Goal: Use online tool/utility: Utilize a website feature to perform a specific function

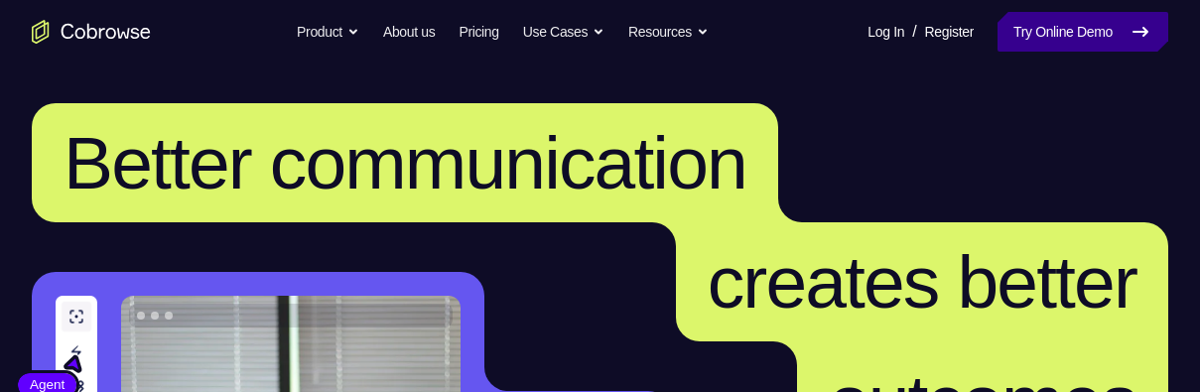
click at [1062, 28] on link "Try Online Demo" at bounding box center [1082, 32] width 171 height 40
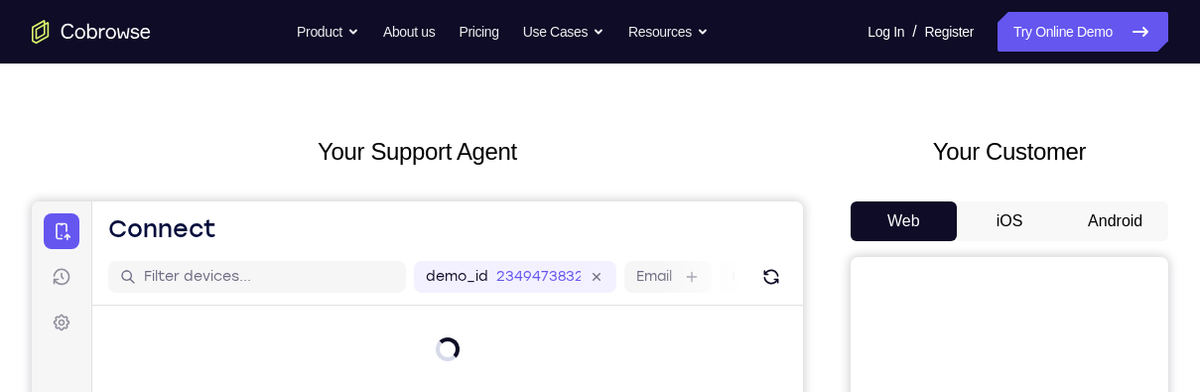
scroll to position [176, 0]
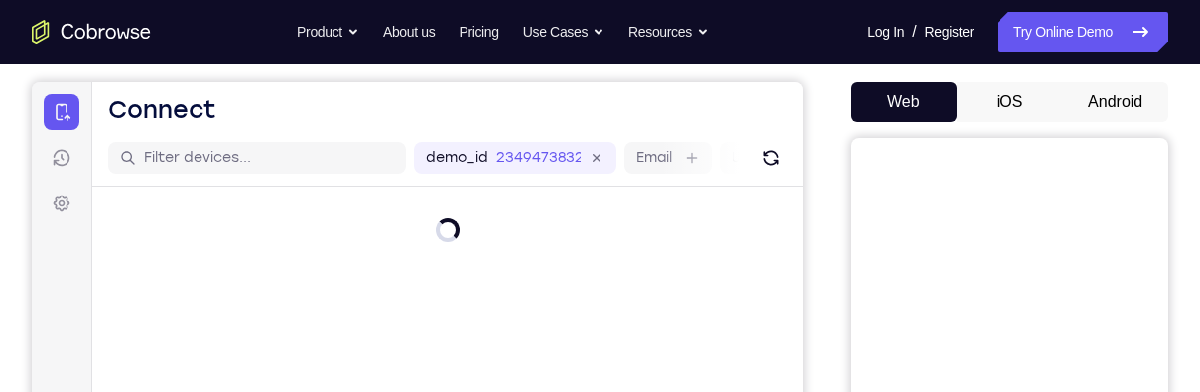
click at [1117, 101] on button "Android" at bounding box center [1115, 102] width 106 height 40
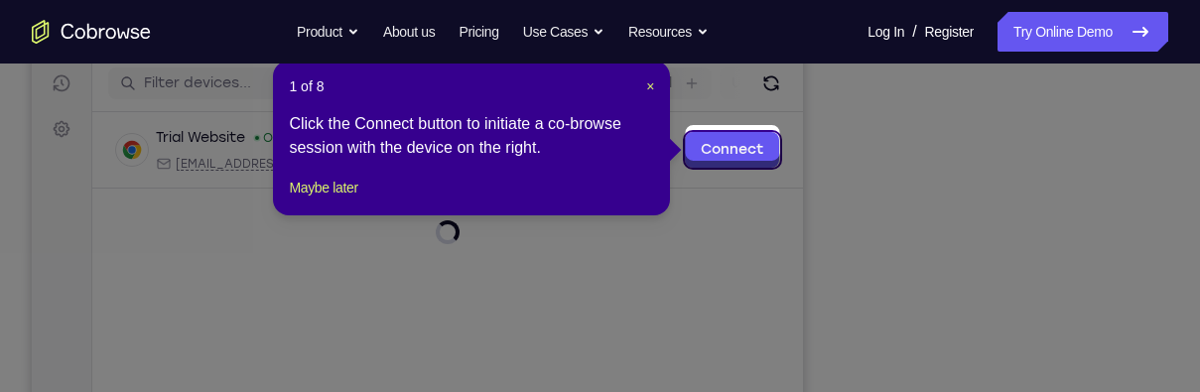
scroll to position [256, 0]
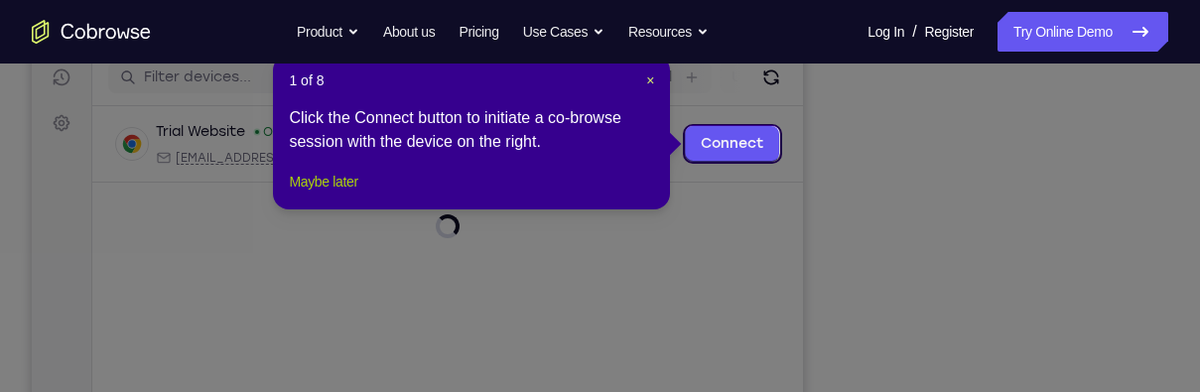
click at [337, 194] on button "Maybe later" at bounding box center [323, 182] width 68 height 24
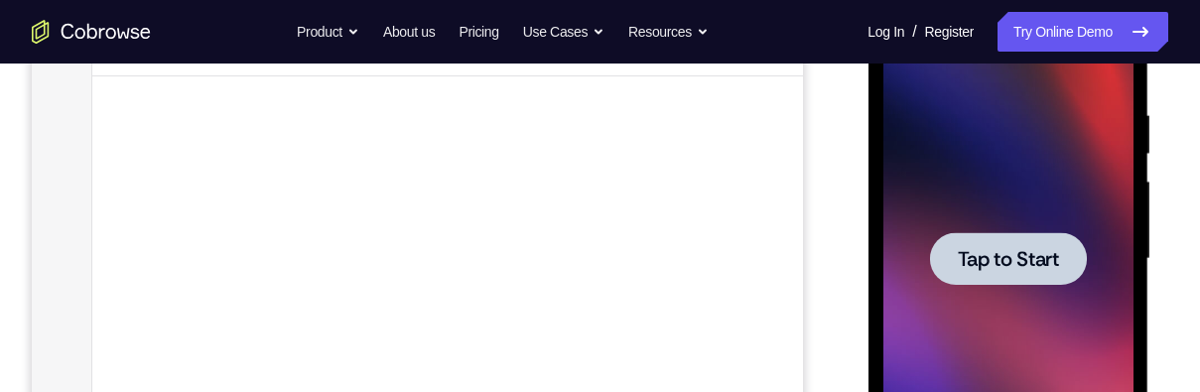
scroll to position [359, 0]
click at [1030, 237] on div at bounding box center [1007, 261] width 157 height 53
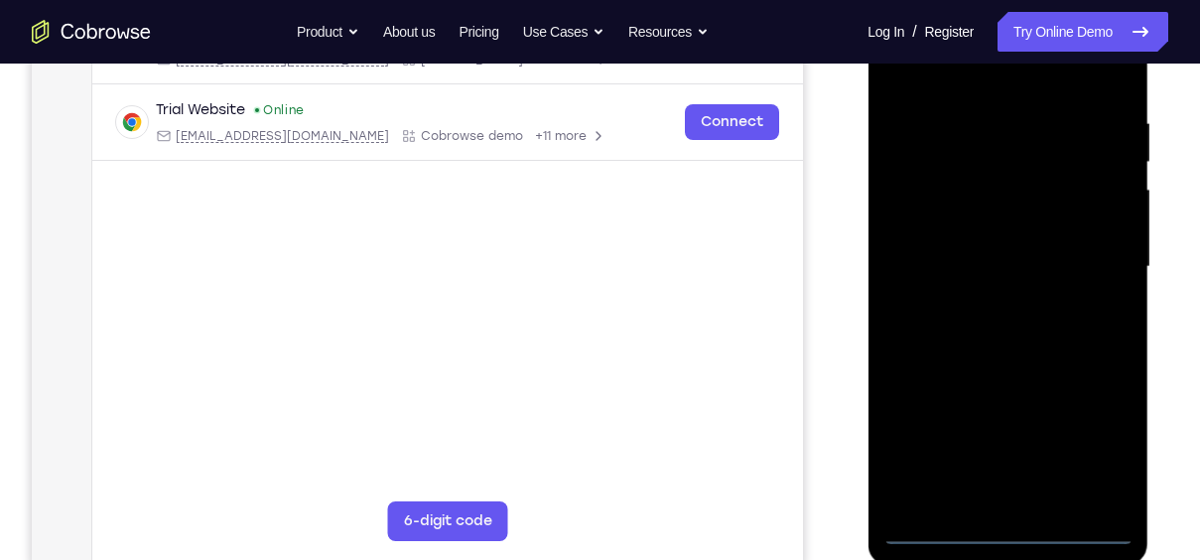
scroll to position [384, 0]
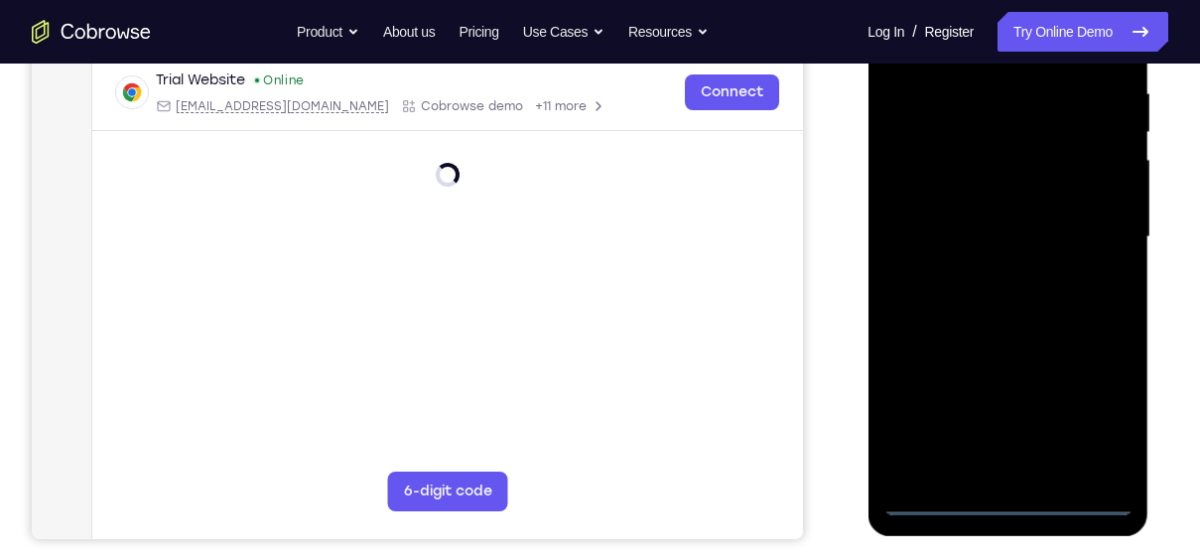
click at [1008, 391] on div at bounding box center [1007, 237] width 250 height 556
click at [1090, 391] on div at bounding box center [1007, 237] width 250 height 556
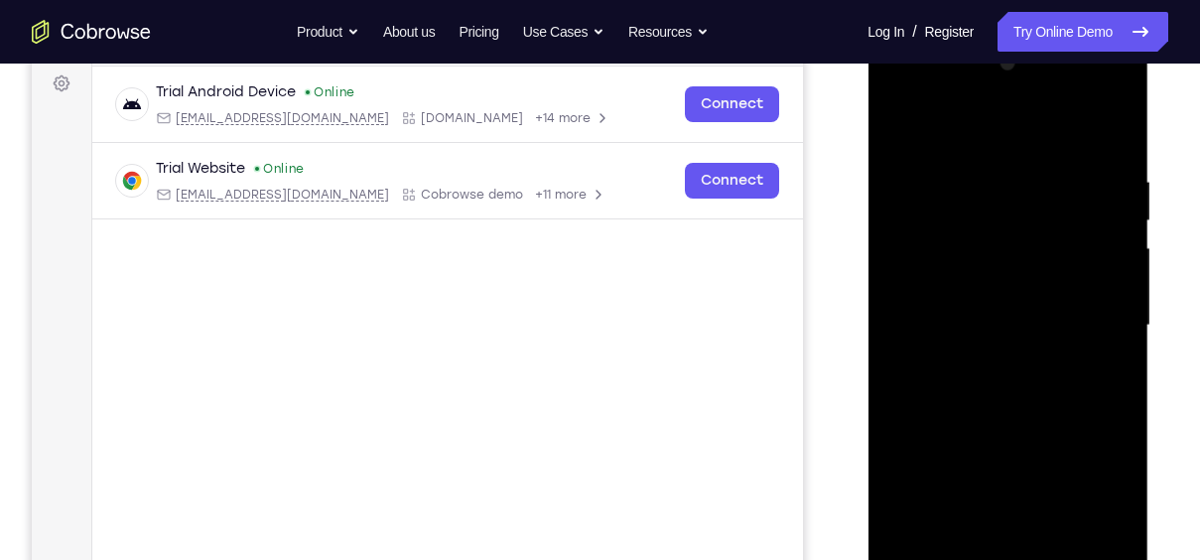
scroll to position [248, 0]
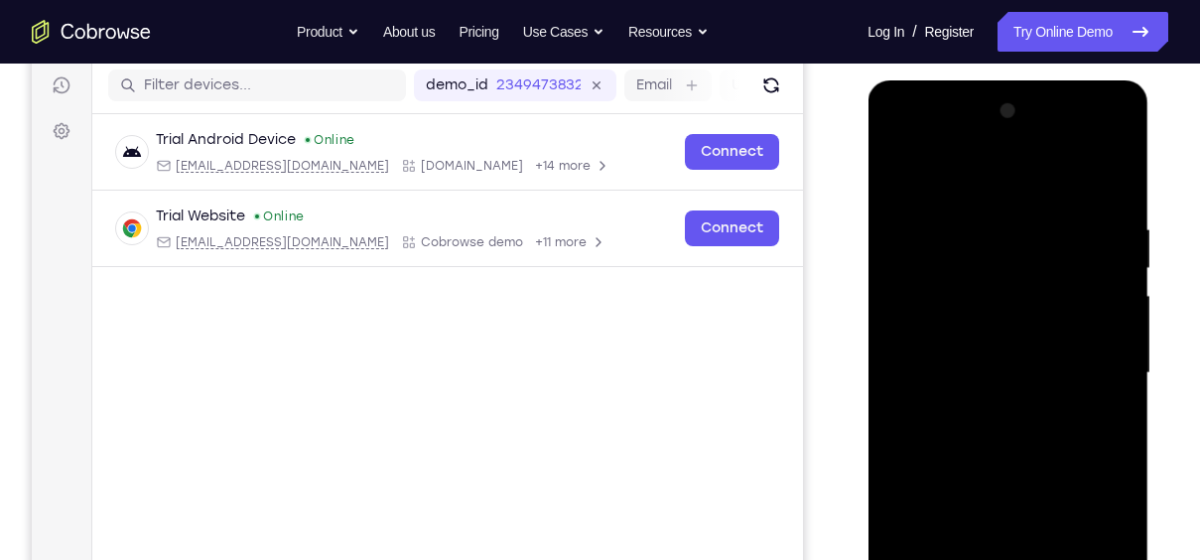
click at [1013, 181] on div at bounding box center [1007, 373] width 250 height 556
click at [1094, 363] on div at bounding box center [1007, 373] width 250 height 556
click at [975, 391] on div at bounding box center [1007, 373] width 250 height 556
click at [985, 391] on div at bounding box center [1007, 373] width 250 height 556
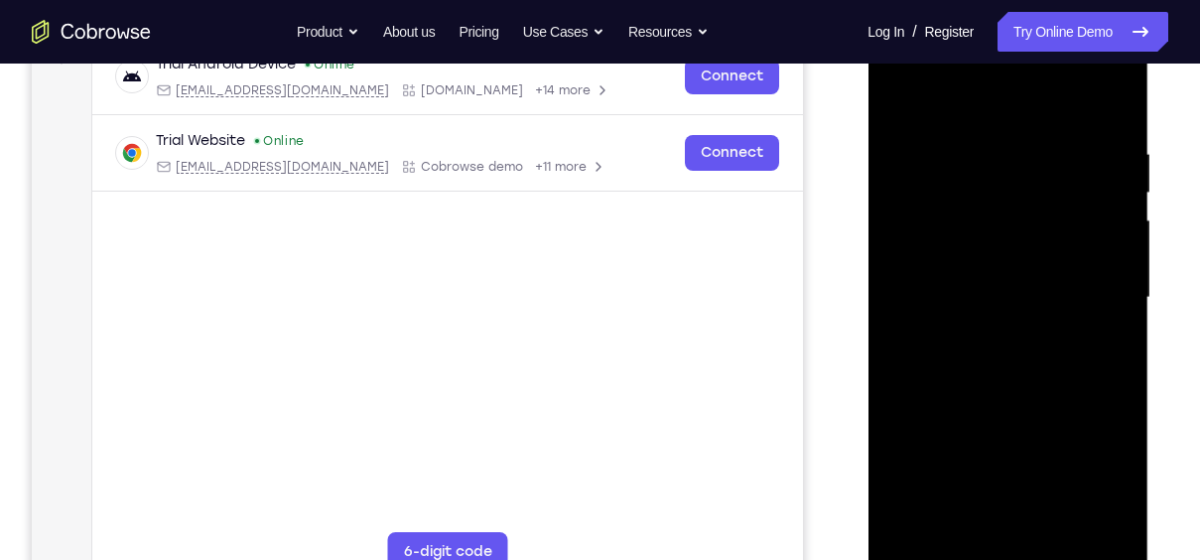
scroll to position [325, 0]
click at [1051, 270] on div at bounding box center [1007, 297] width 250 height 556
click at [1014, 248] on div at bounding box center [1007, 297] width 250 height 556
click at [1060, 297] on div at bounding box center [1007, 297] width 250 height 556
click at [1080, 353] on div at bounding box center [1007, 297] width 250 height 556
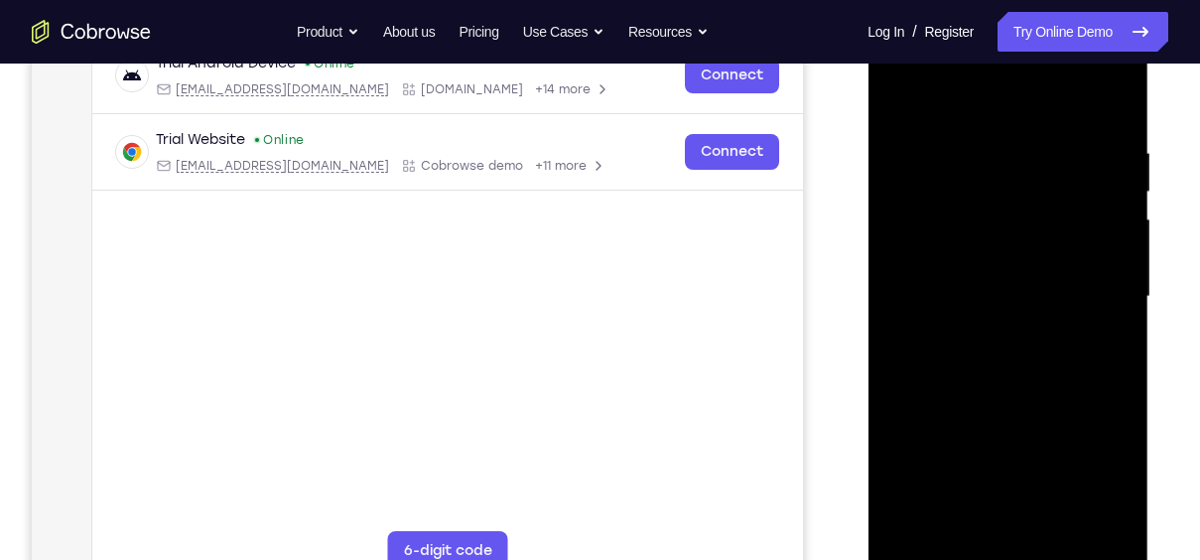
click at [1026, 391] on div at bounding box center [1007, 297] width 250 height 556
click at [1033, 197] on div at bounding box center [1007, 297] width 250 height 556
click at [1069, 243] on div at bounding box center [1007, 297] width 250 height 556
click at [1092, 374] on div at bounding box center [1007, 297] width 250 height 556
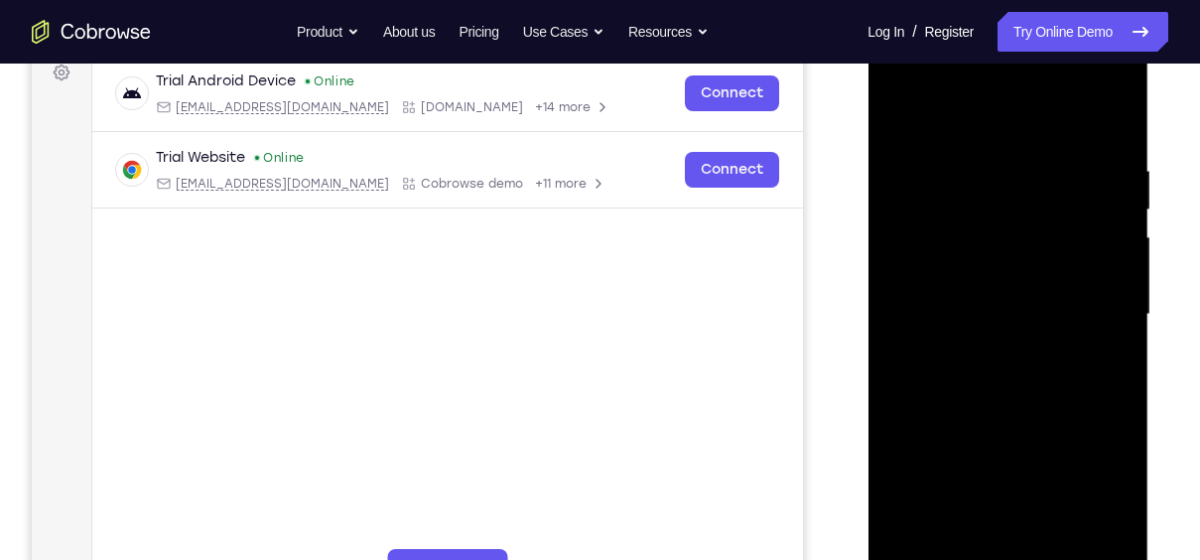
scroll to position [306, 0]
click at [1019, 391] on div at bounding box center [1007, 316] width 250 height 556
click at [1041, 305] on div at bounding box center [1007, 316] width 250 height 556
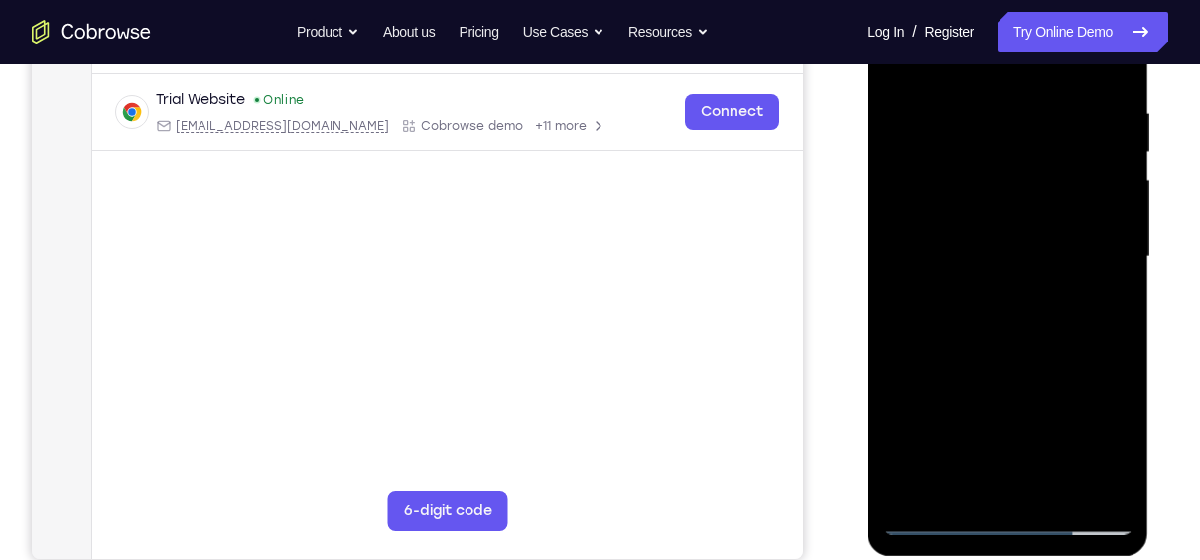
scroll to position [372, 0]
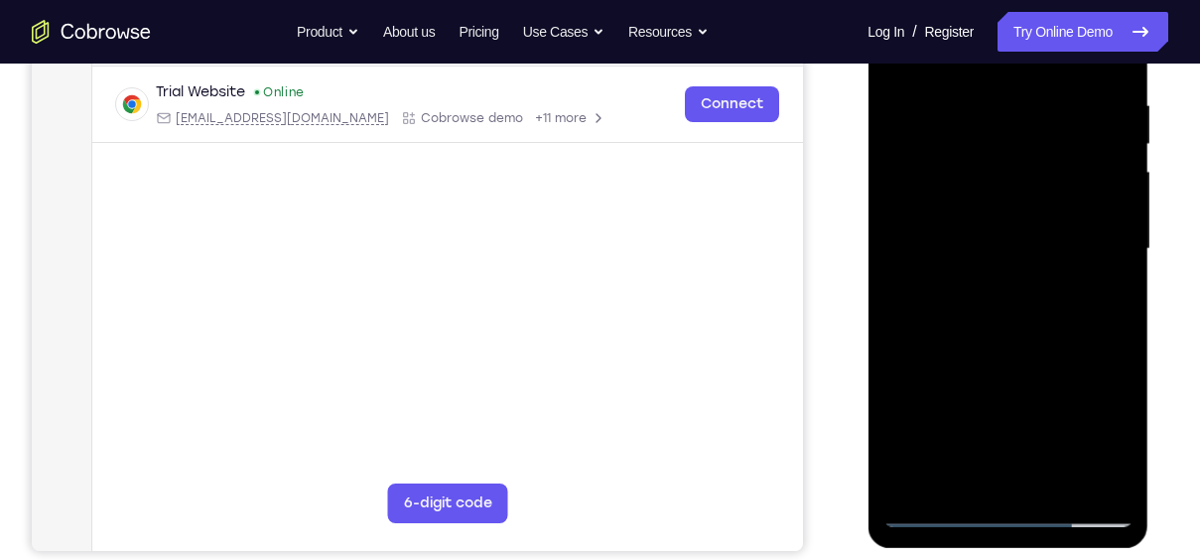
click at [1106, 221] on div at bounding box center [1007, 249] width 250 height 556
click at [1080, 391] on div at bounding box center [1007, 249] width 250 height 556
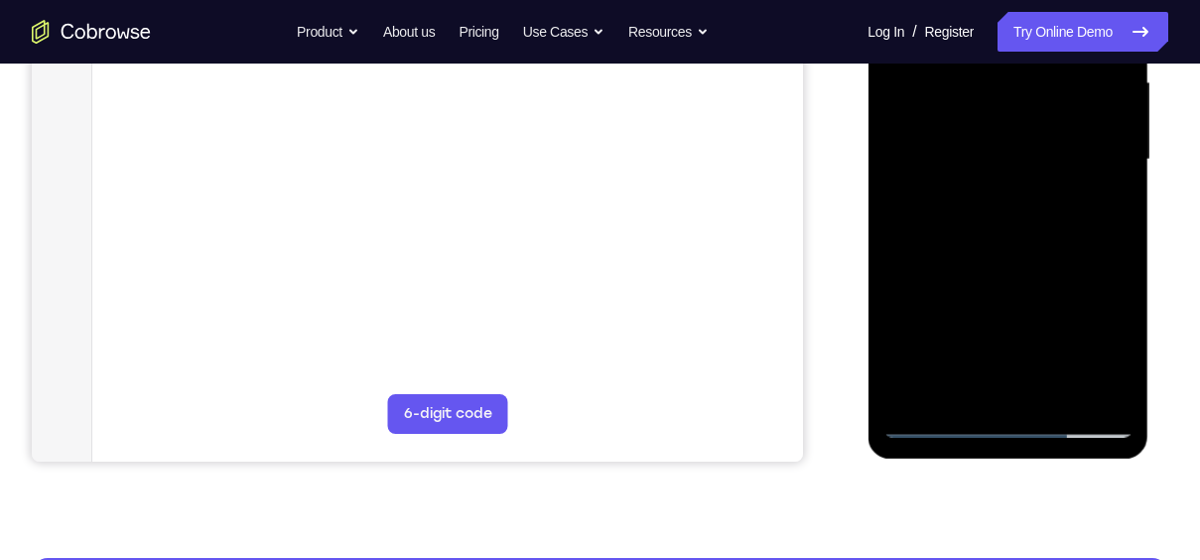
scroll to position [467, 0]
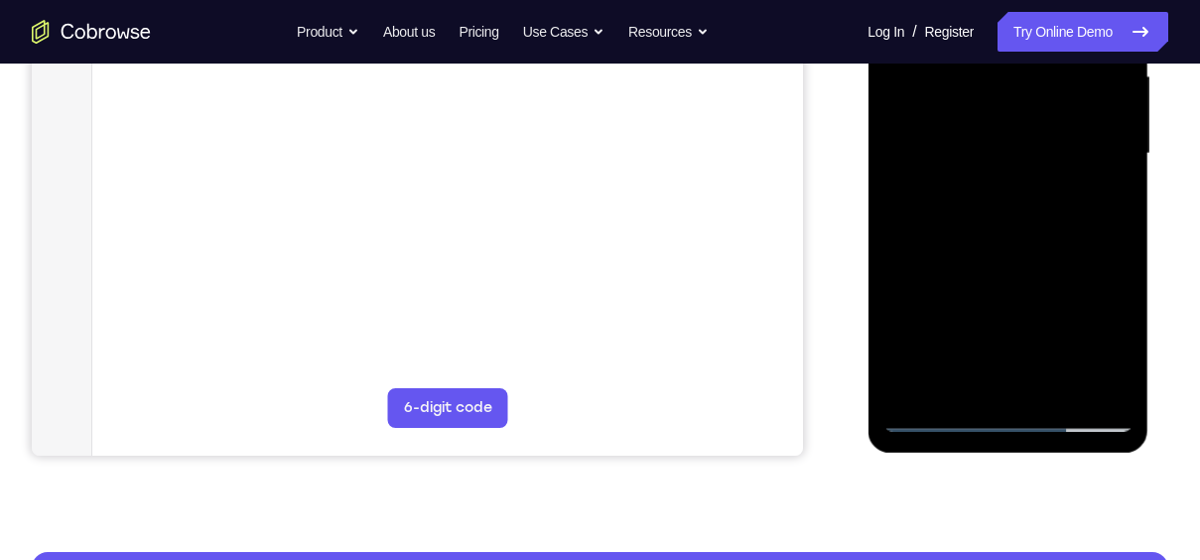
click at [1008, 391] on div at bounding box center [1007, 154] width 250 height 556
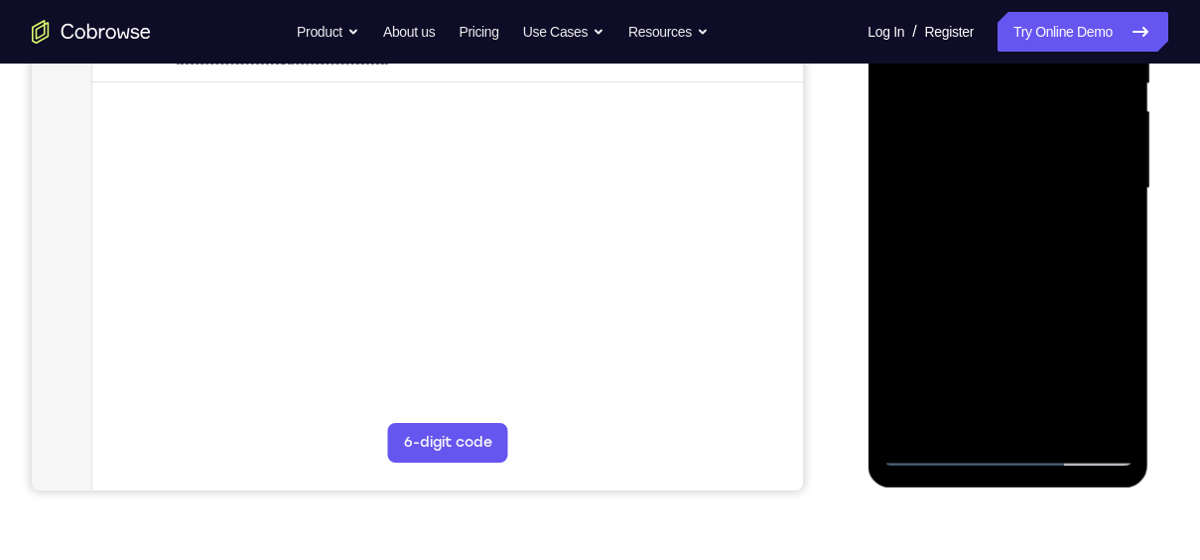
scroll to position [403, 0]
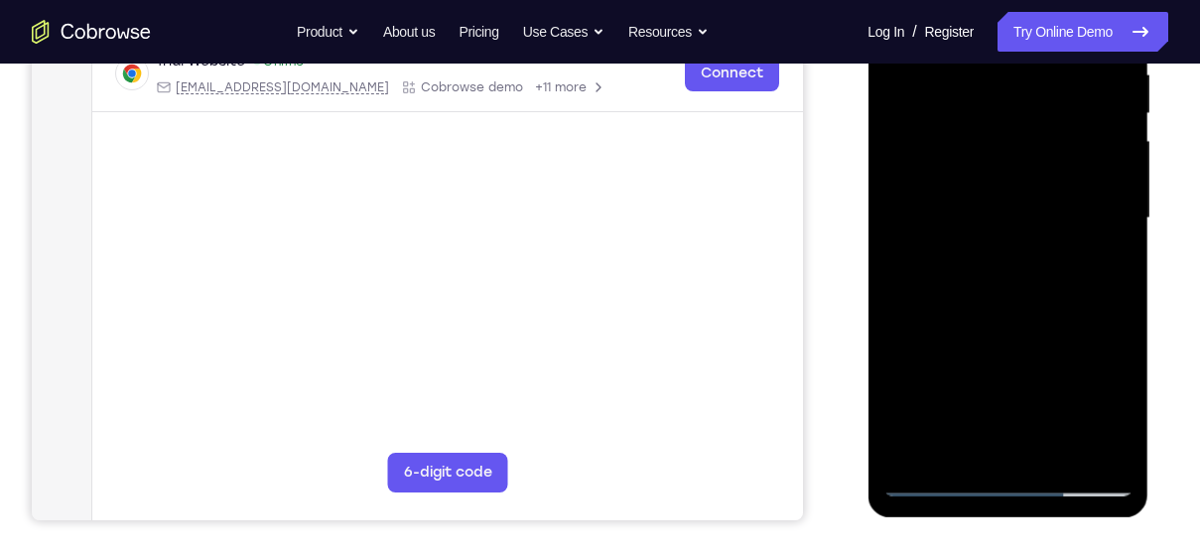
click at [929, 187] on div at bounding box center [1007, 218] width 250 height 556
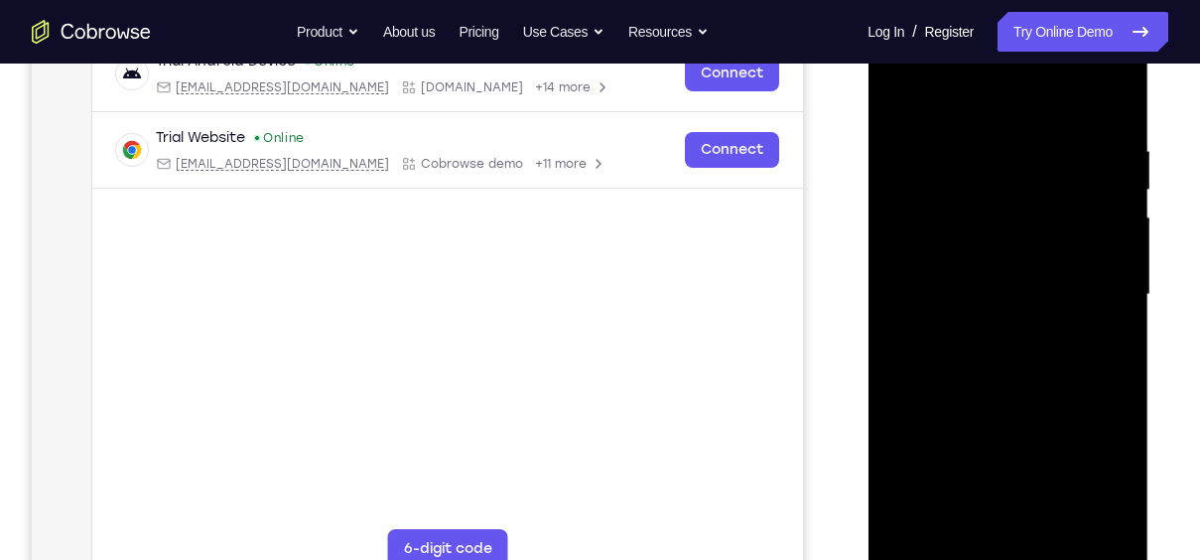
scroll to position [326, 0]
click at [1032, 310] on div at bounding box center [1007, 296] width 250 height 556
click at [1022, 391] on div at bounding box center [1007, 296] width 250 height 556
click at [1010, 237] on div at bounding box center [1007, 296] width 250 height 556
click at [1034, 163] on div at bounding box center [1007, 296] width 250 height 556
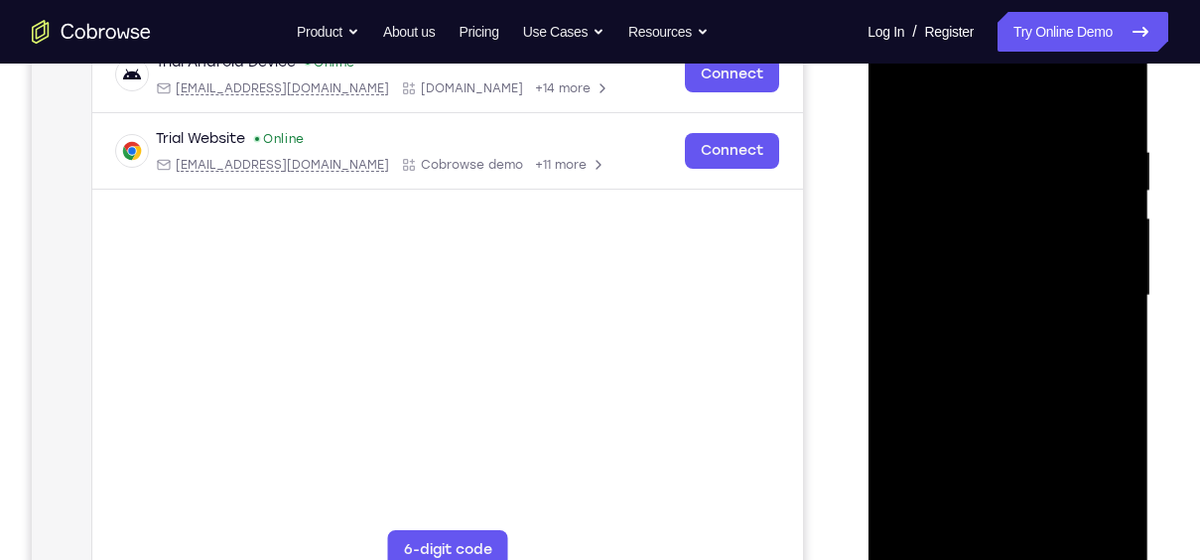
click at [1020, 228] on div at bounding box center [1007, 296] width 250 height 556
click at [1094, 338] on div at bounding box center [1007, 296] width 250 height 556
click at [1092, 343] on div at bounding box center [1007, 296] width 250 height 556
click at [1082, 391] on div at bounding box center [1007, 296] width 250 height 556
click at [1087, 391] on div at bounding box center [1007, 296] width 250 height 556
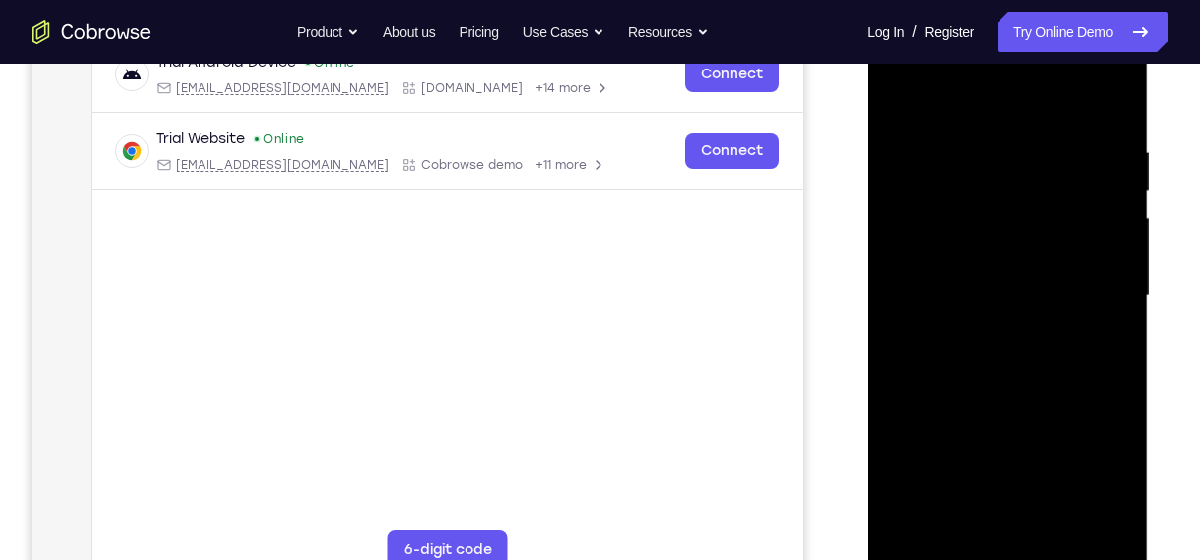
click at [1039, 391] on div at bounding box center [1007, 296] width 250 height 556
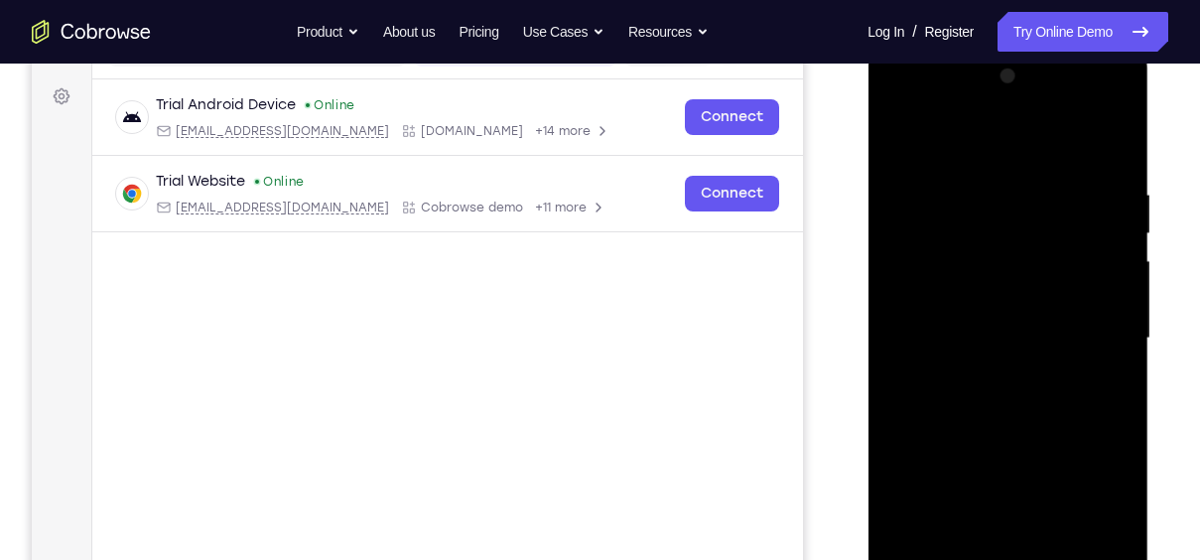
scroll to position [282, 0]
click at [1049, 224] on div at bounding box center [1007, 340] width 250 height 556
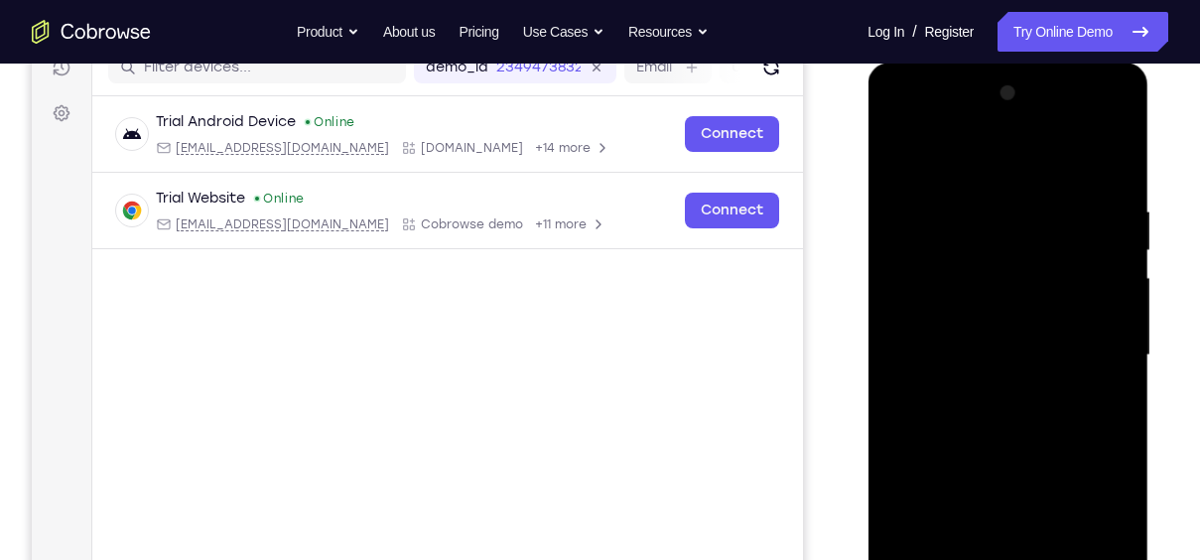
scroll to position [263, 0]
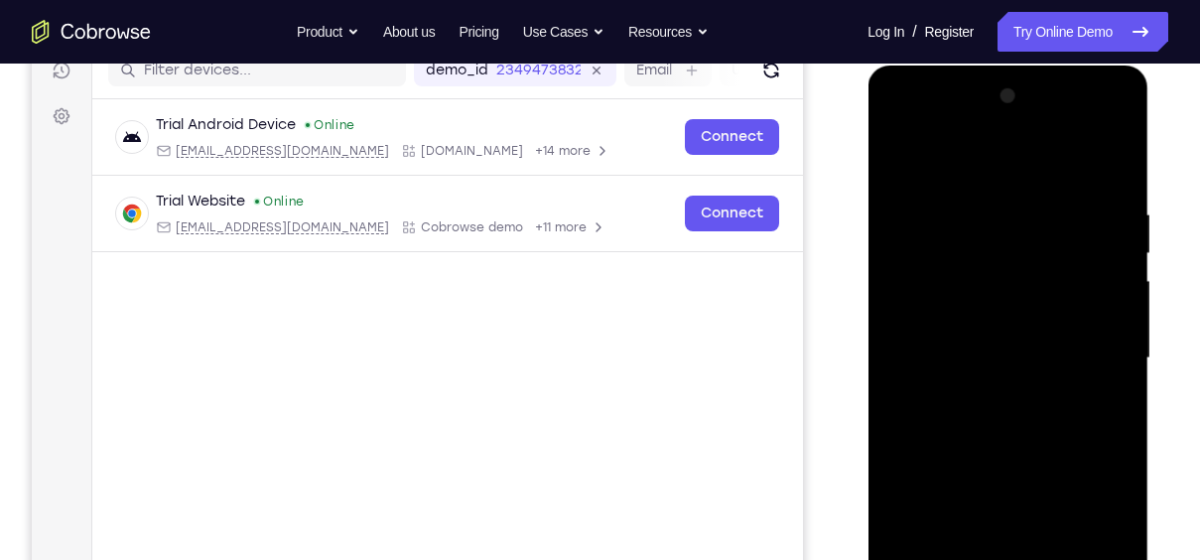
click at [1028, 235] on div at bounding box center [1007, 358] width 250 height 556
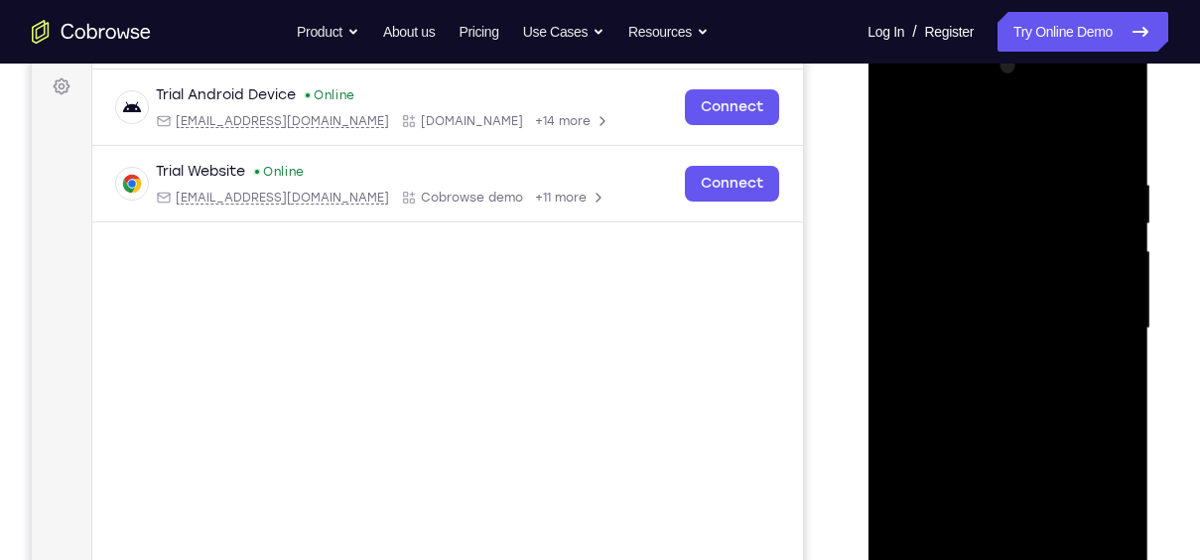
scroll to position [295, 0]
click at [1020, 219] on div at bounding box center [1007, 327] width 250 height 556
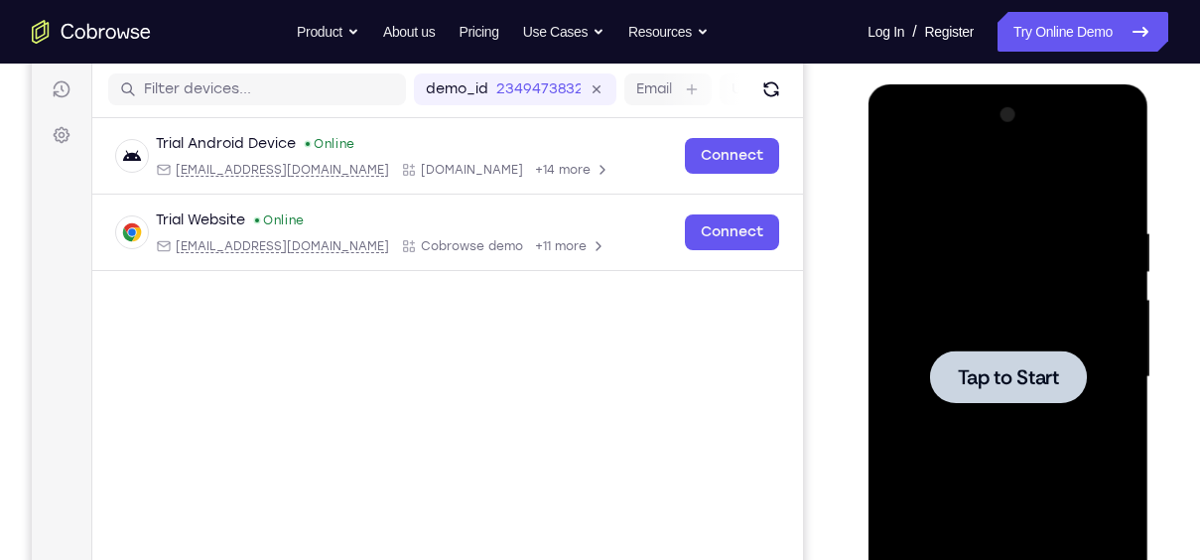
scroll to position [245, 0]
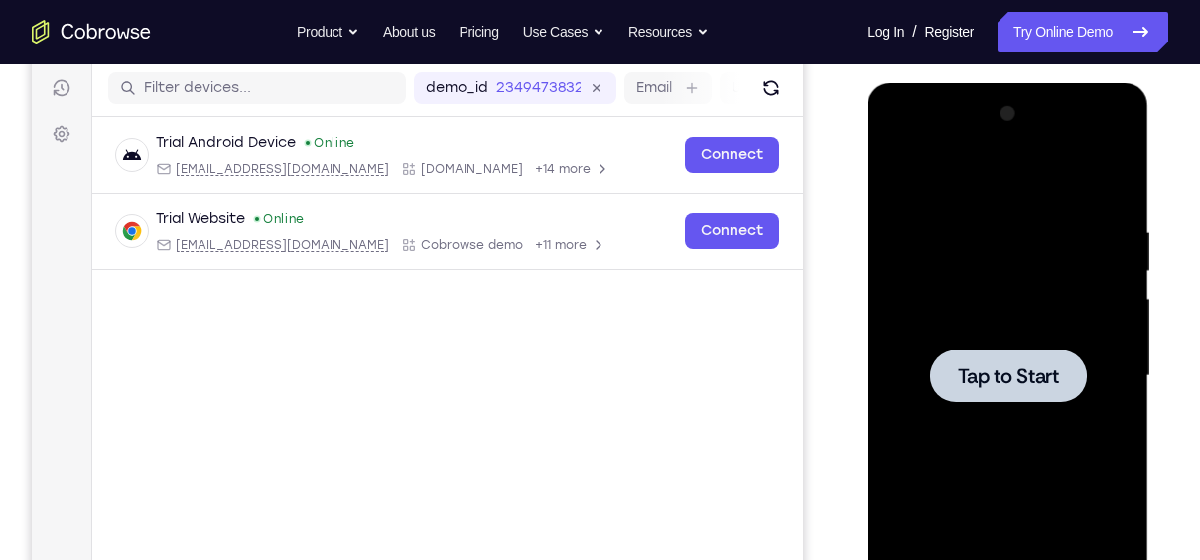
click at [1026, 372] on span "Tap to Start" at bounding box center [1007, 376] width 101 height 20
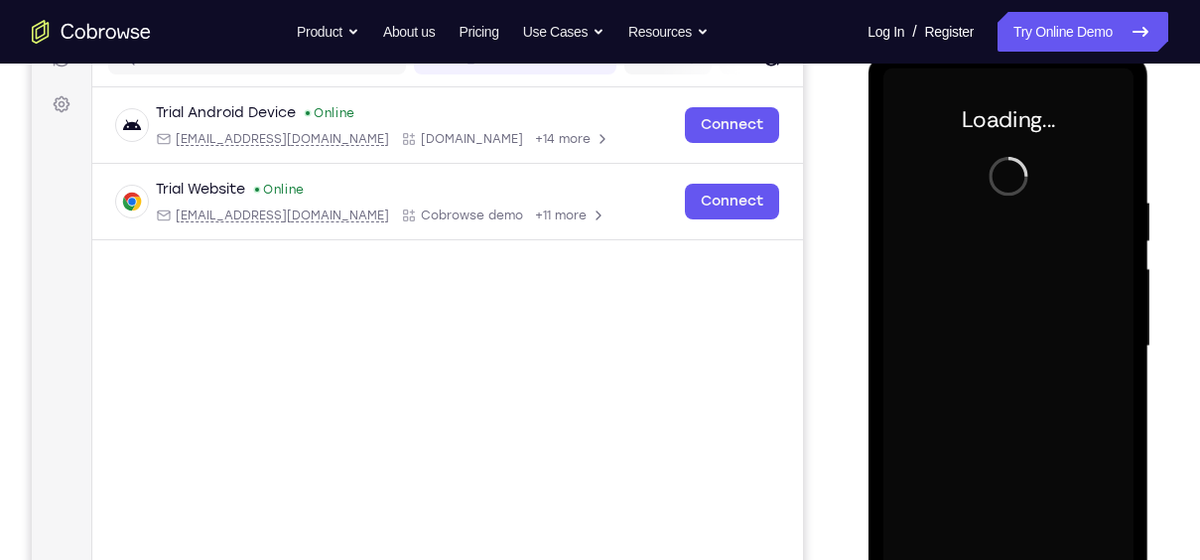
scroll to position [273, 0]
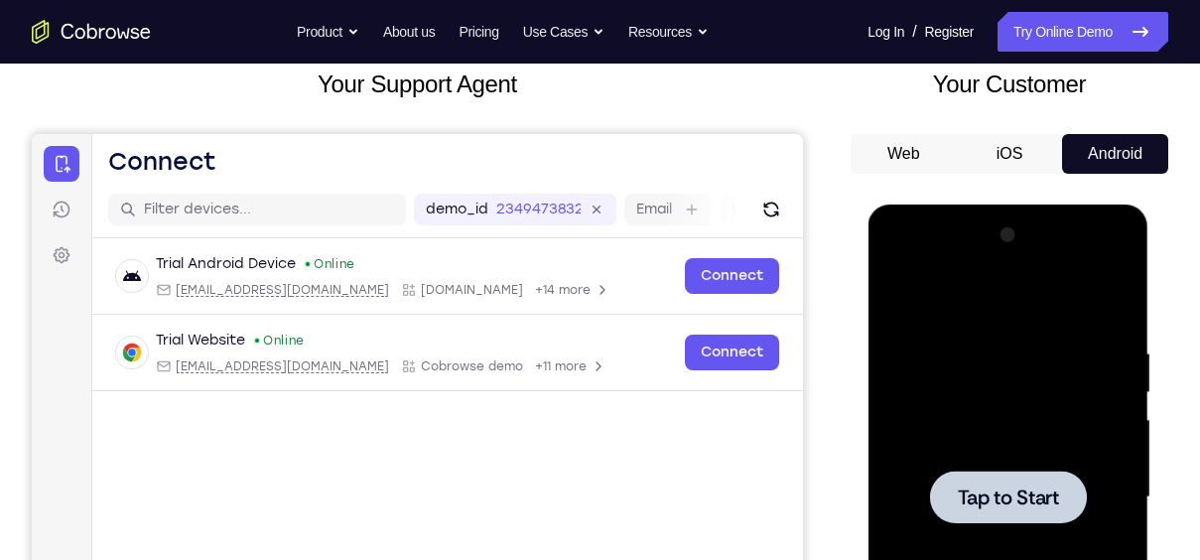
click at [989, 156] on button "iOS" at bounding box center [1010, 154] width 106 height 40
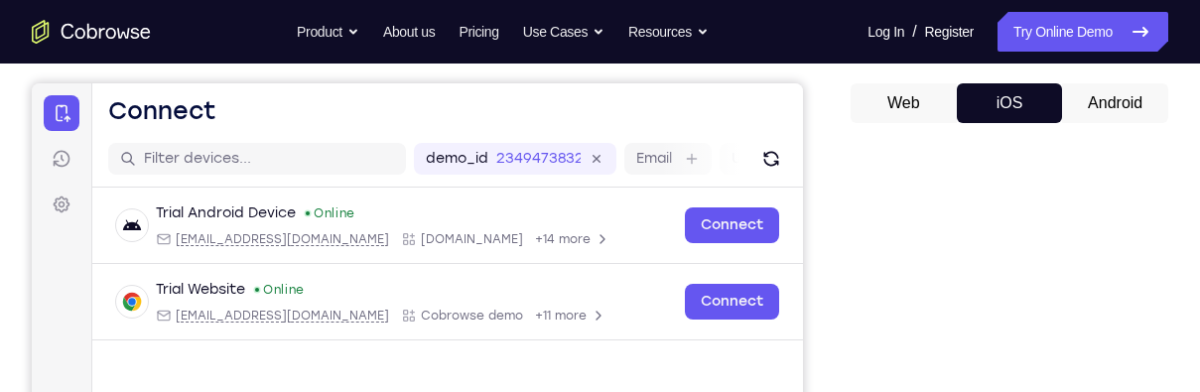
scroll to position [0, 0]
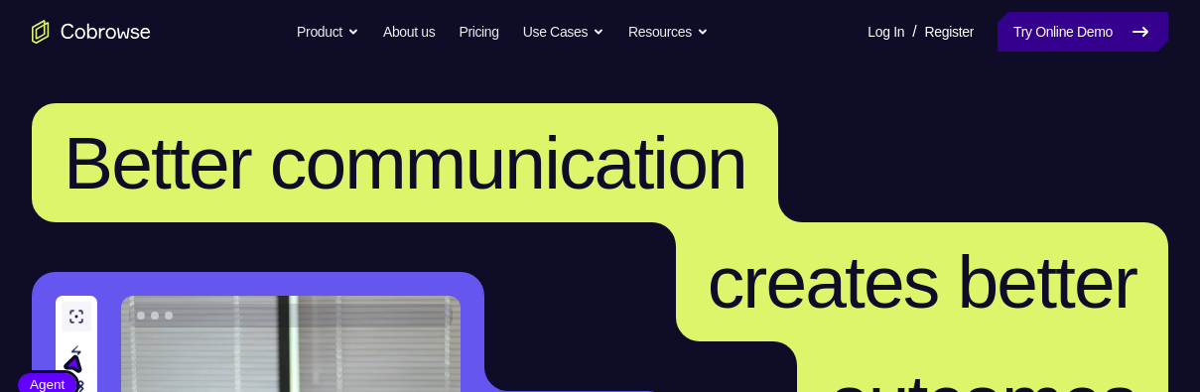
click at [1071, 32] on link "Try Online Demo" at bounding box center [1082, 32] width 171 height 40
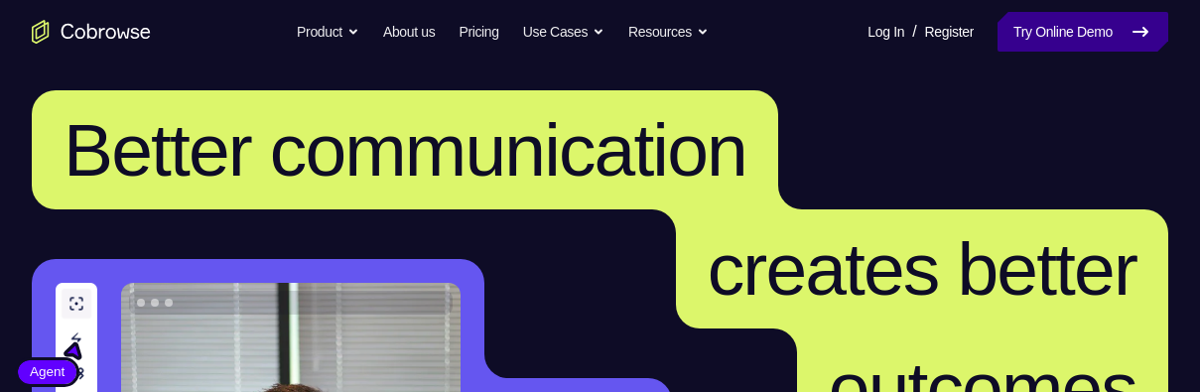
scroll to position [39, 0]
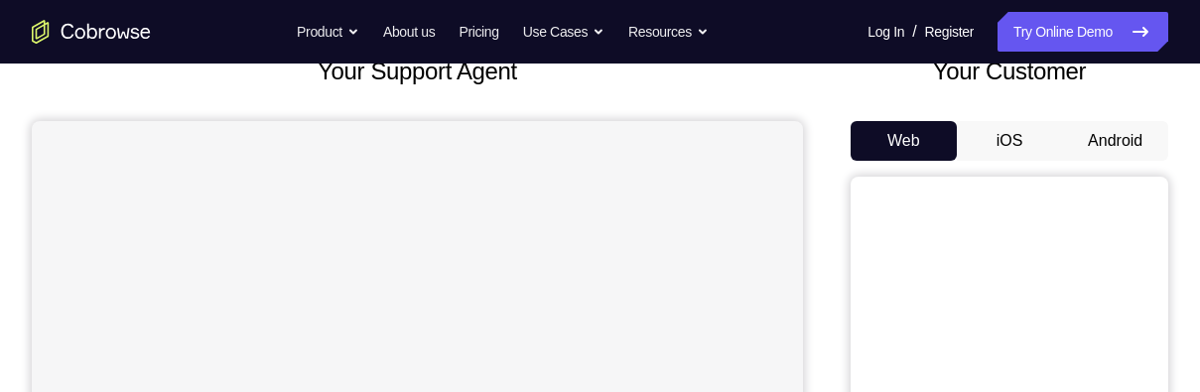
scroll to position [146, 0]
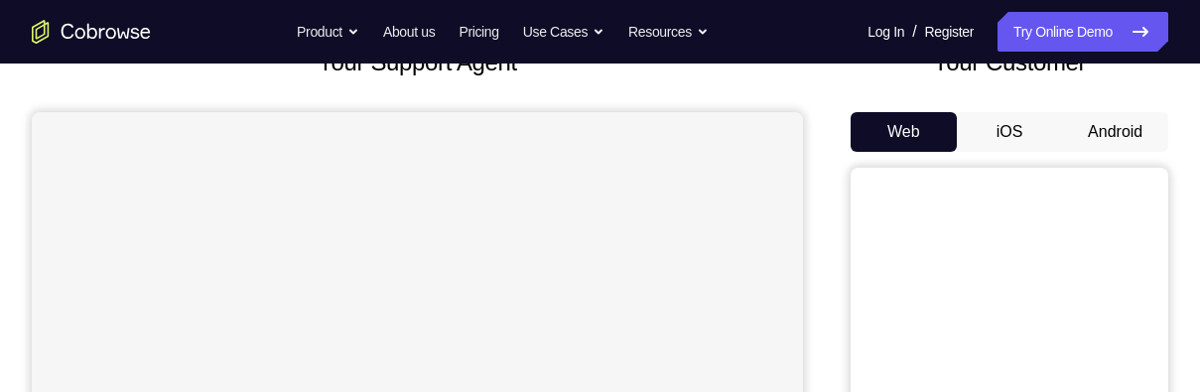
click at [1008, 129] on button "iOS" at bounding box center [1010, 132] width 106 height 40
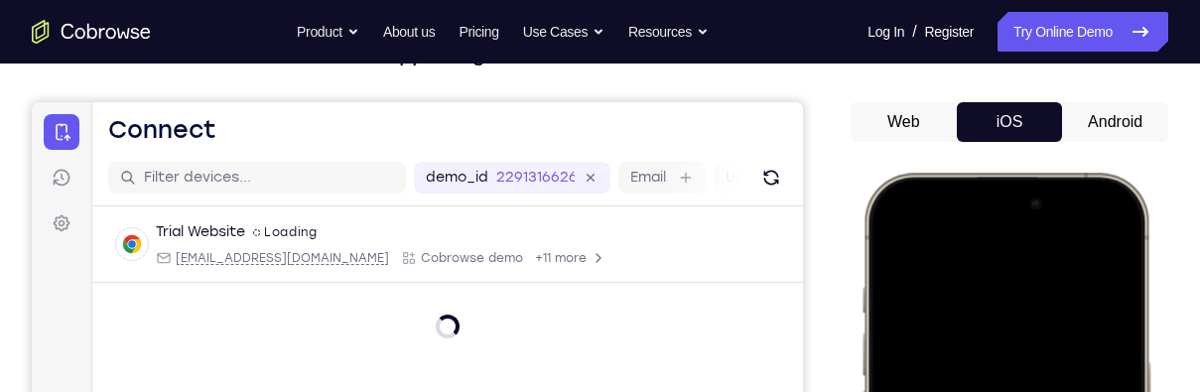
scroll to position [0, 0]
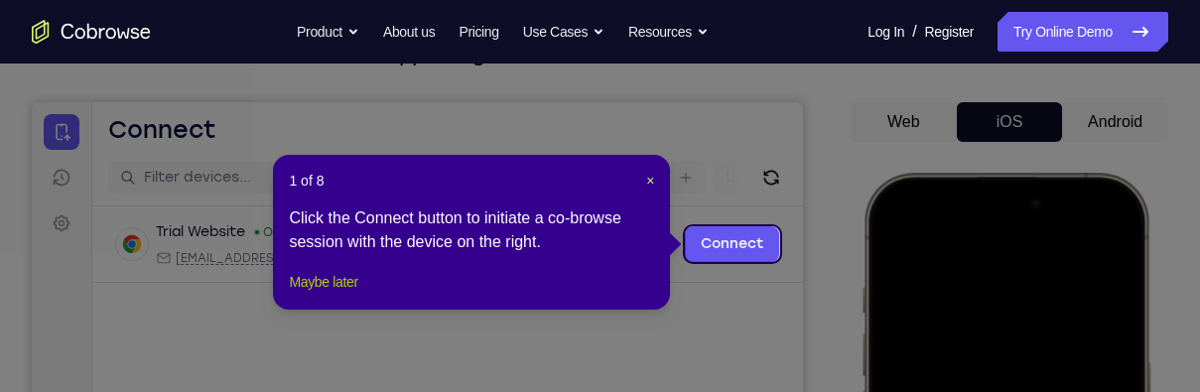
click at [312, 294] on button "Maybe later" at bounding box center [323, 282] width 68 height 24
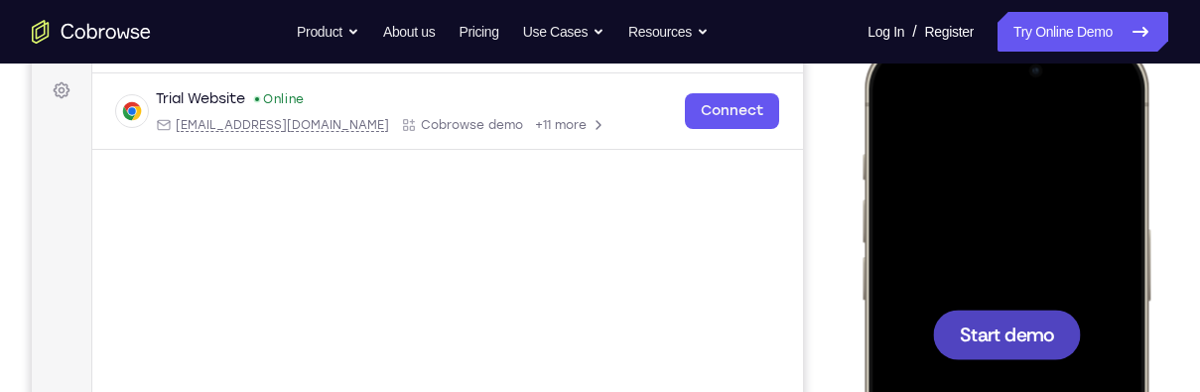
scroll to position [340, 0]
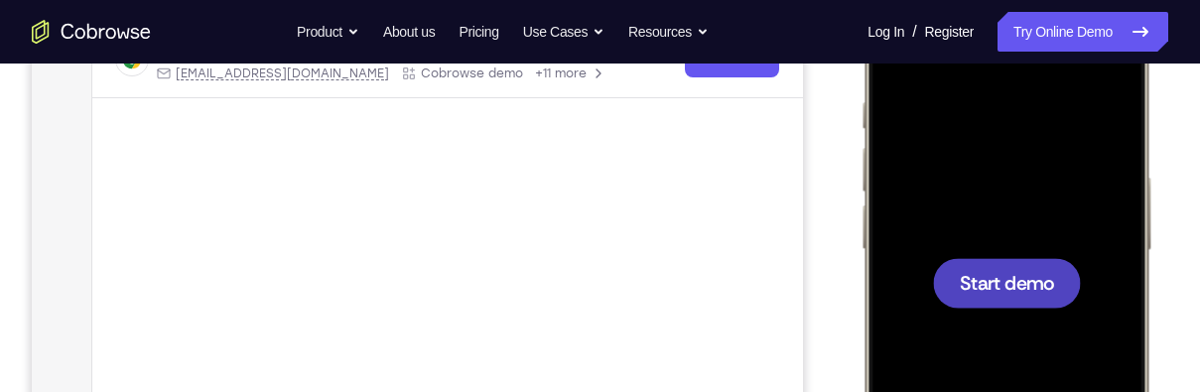
click at [1011, 279] on span "Start demo" at bounding box center [1007, 282] width 94 height 19
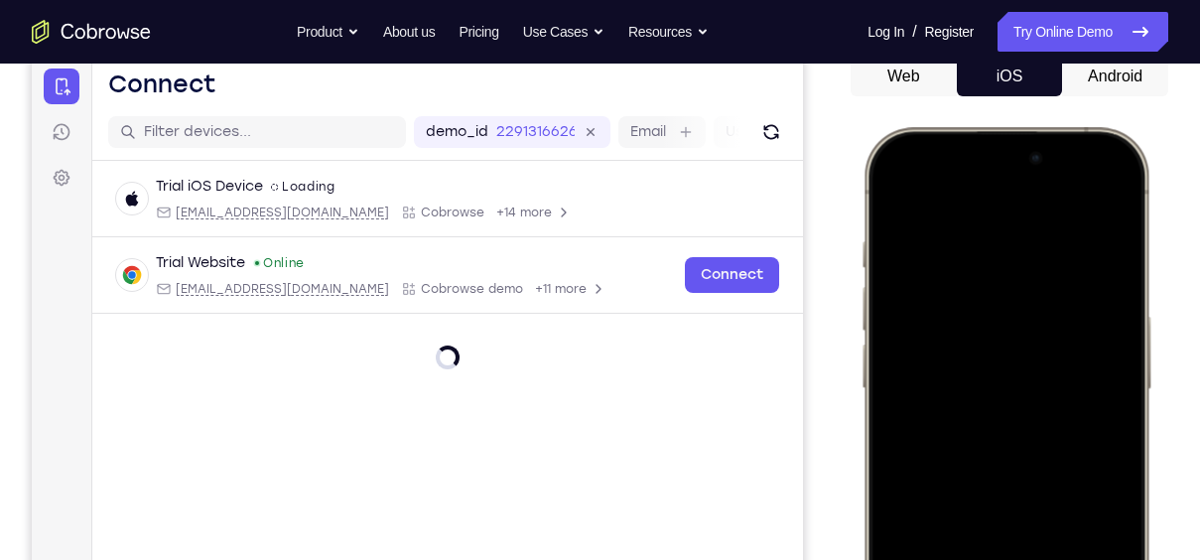
scroll to position [200, 0]
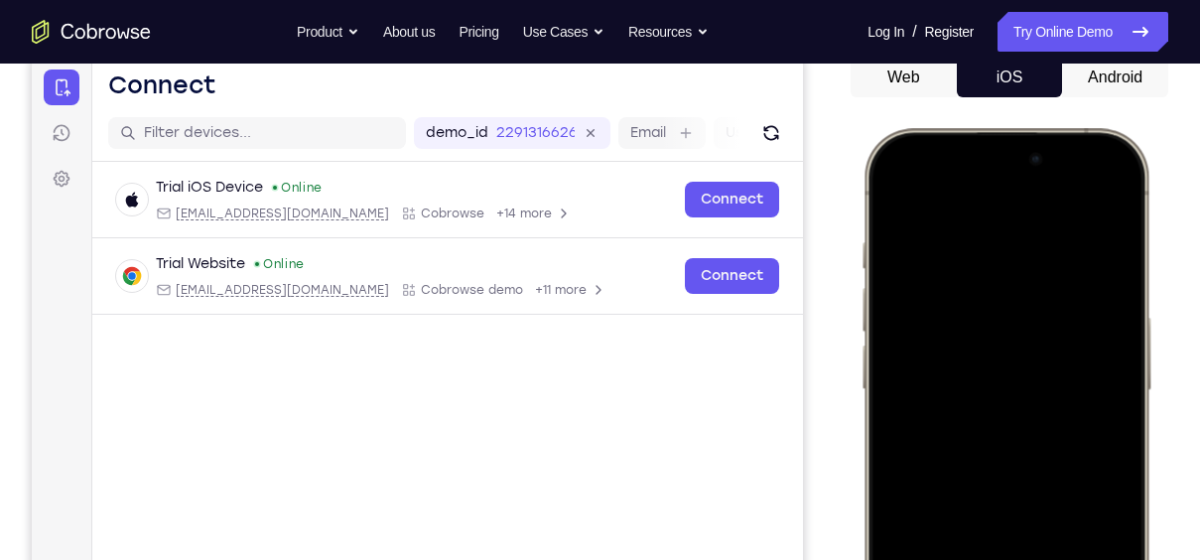
click at [1105, 196] on div at bounding box center [1005, 422] width 261 height 567
click at [976, 296] on div at bounding box center [1005, 422] width 261 height 567
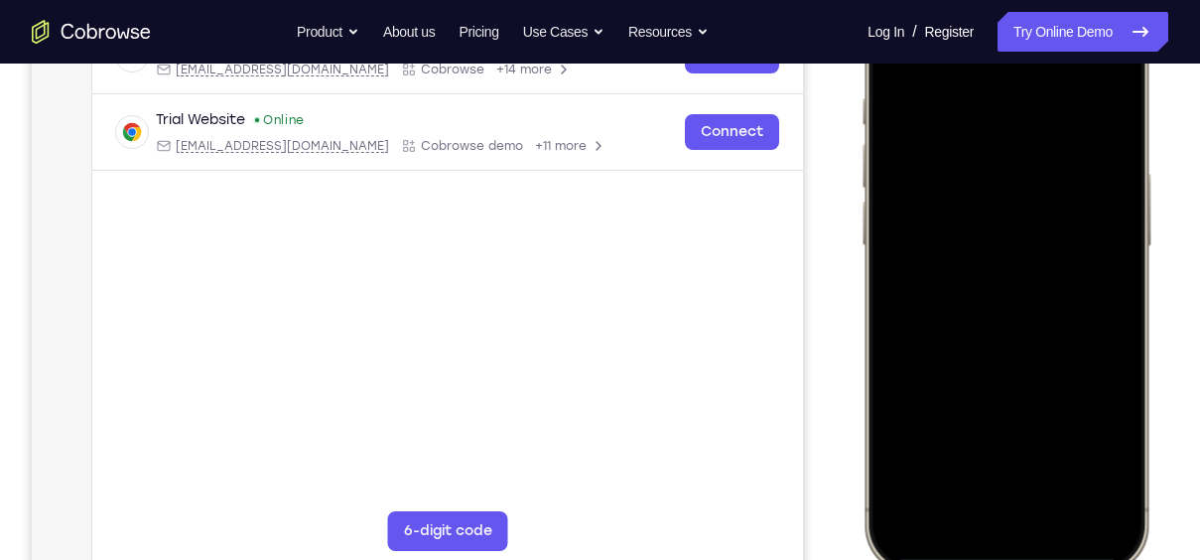
scroll to position [345, 0]
click at [1016, 391] on div at bounding box center [1005, 277] width 261 height 567
click at [930, 194] on div at bounding box center [1005, 277] width 261 height 567
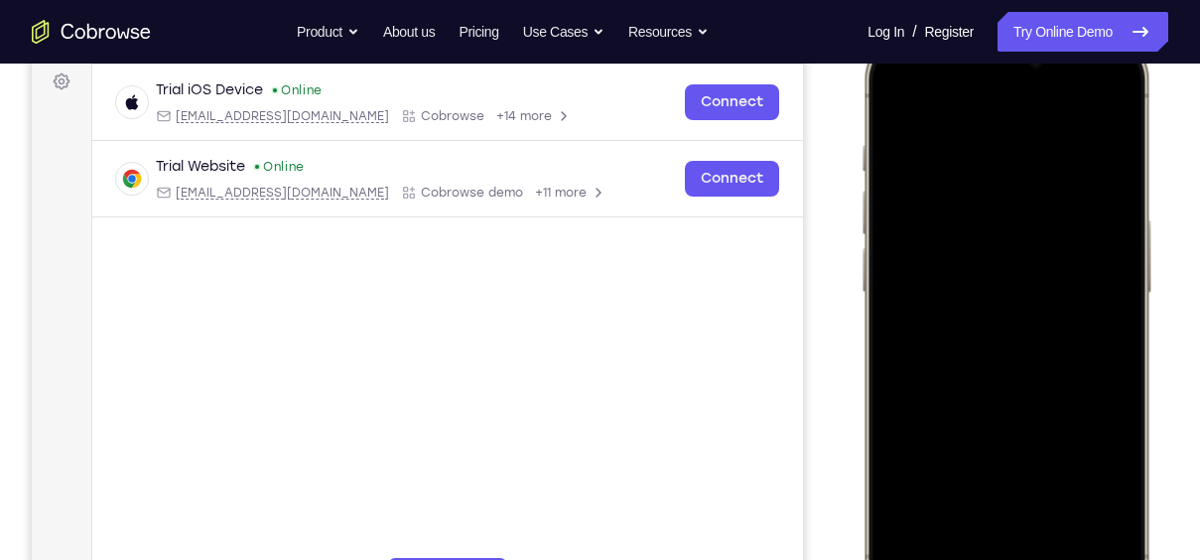
scroll to position [297, 0]
click at [984, 359] on div at bounding box center [1005, 326] width 261 height 567
click at [1030, 250] on div at bounding box center [1005, 326] width 261 height 567
click at [1021, 377] on div at bounding box center [1005, 326] width 261 height 567
click at [1047, 196] on div at bounding box center [1005, 326] width 261 height 567
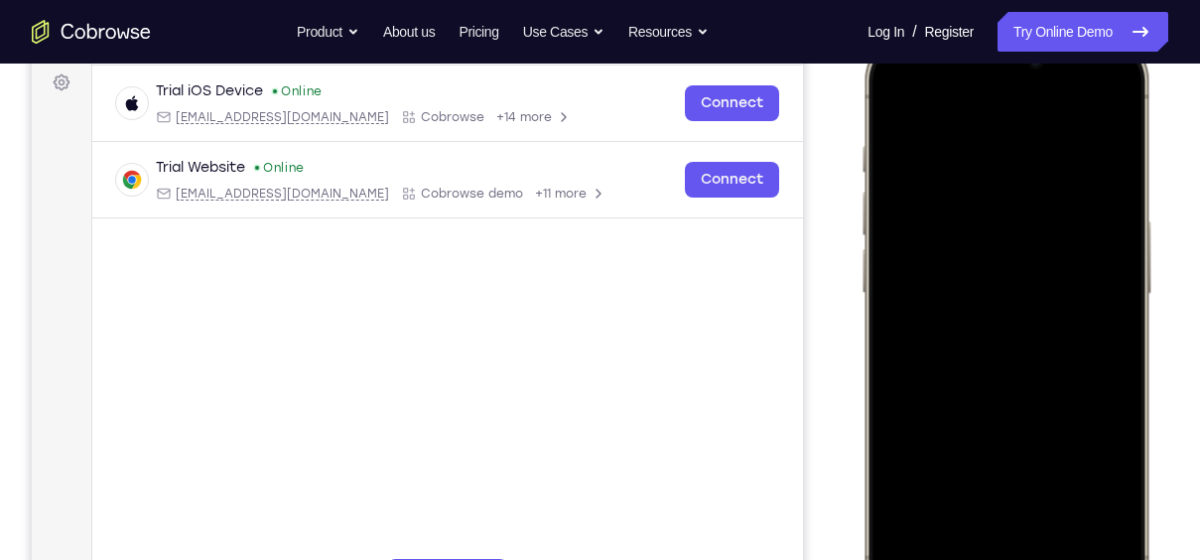
click at [1052, 258] on div at bounding box center [1005, 326] width 261 height 567
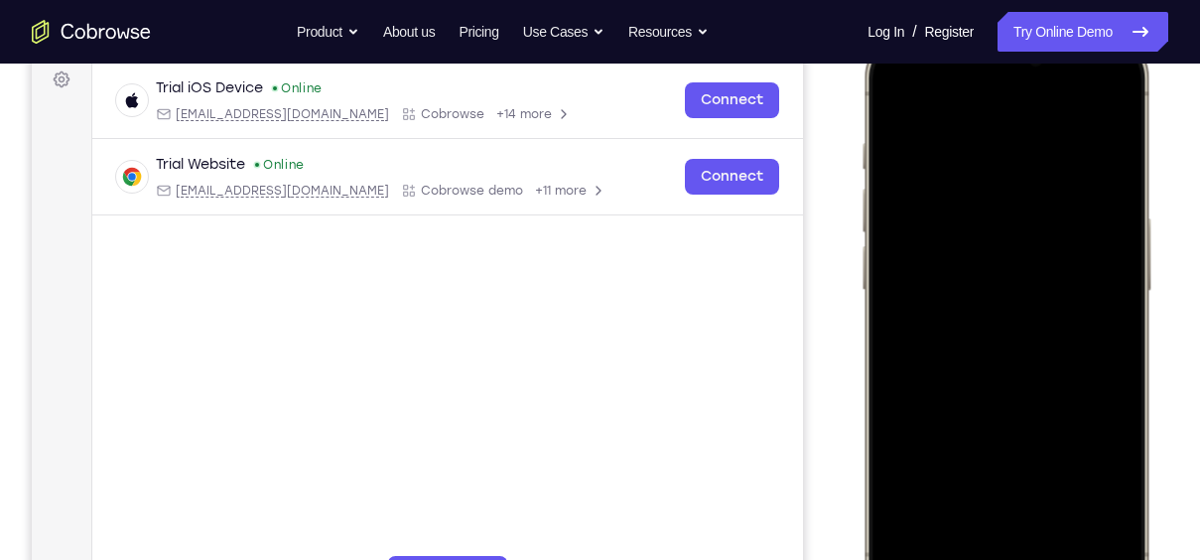
scroll to position [340, 0]
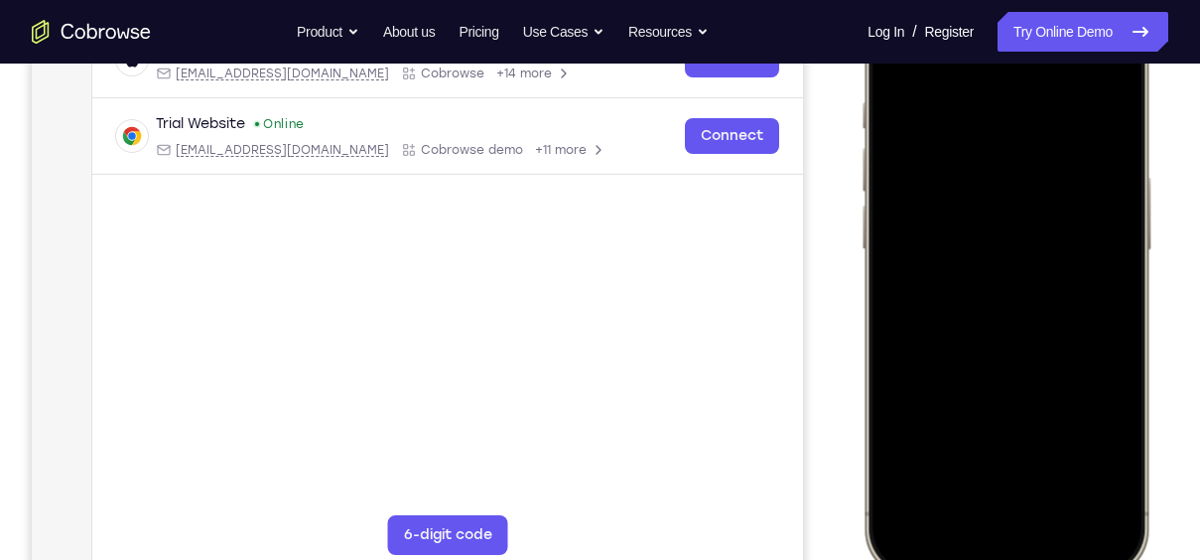
click at [1030, 391] on div at bounding box center [1005, 282] width 261 height 567
click at [1097, 242] on div at bounding box center [1005, 282] width 261 height 567
click at [1068, 391] on div at bounding box center [1005, 282] width 261 height 567
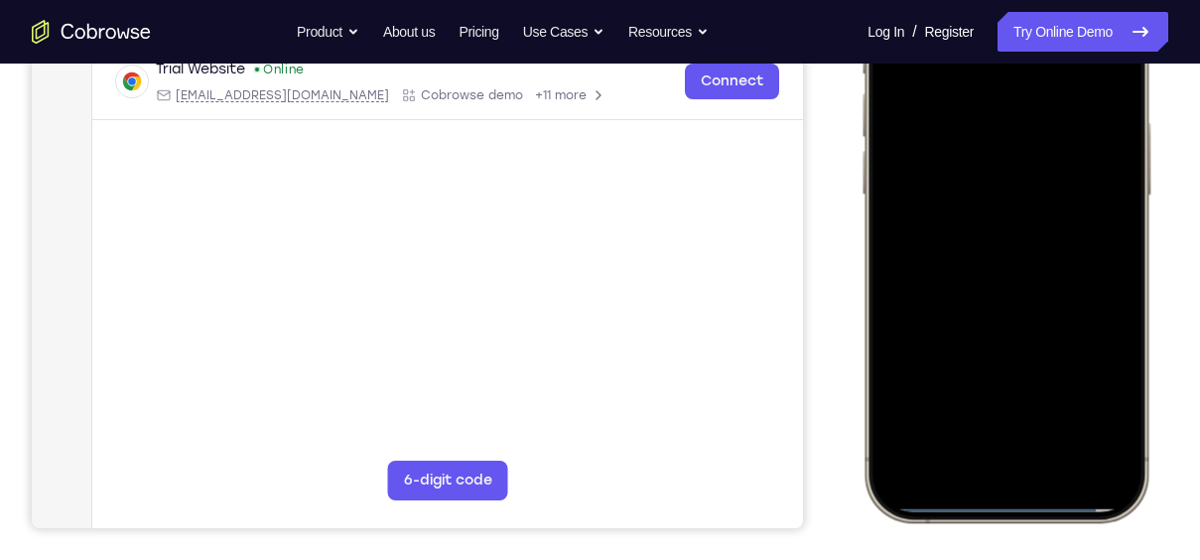
scroll to position [396, 0]
click at [1105, 391] on div at bounding box center [1005, 226] width 261 height 567
click at [1117, 391] on div at bounding box center [1005, 226] width 261 height 567
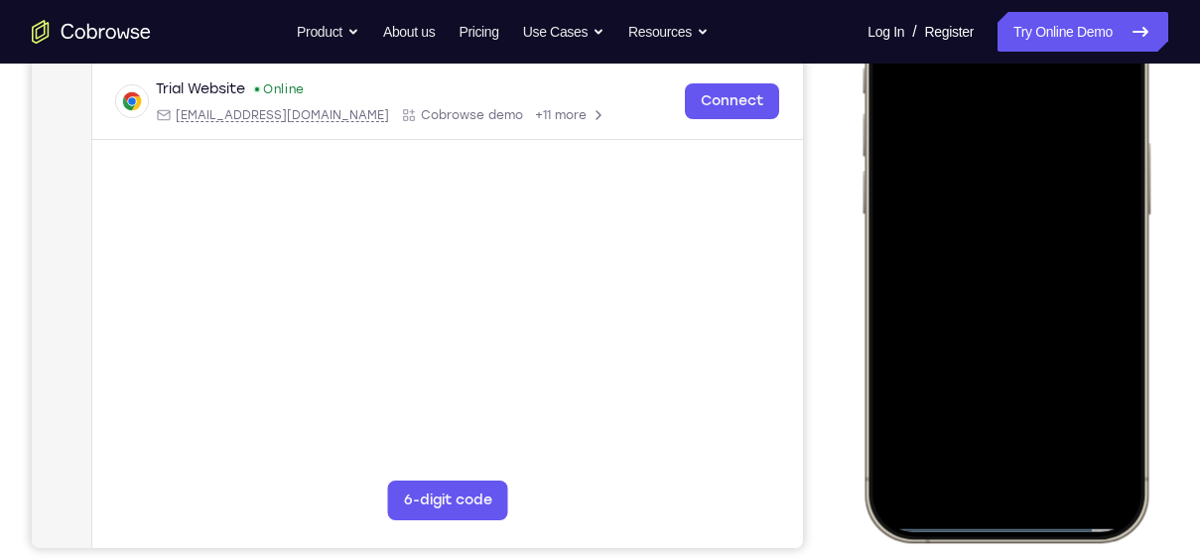
scroll to position [380, 0]
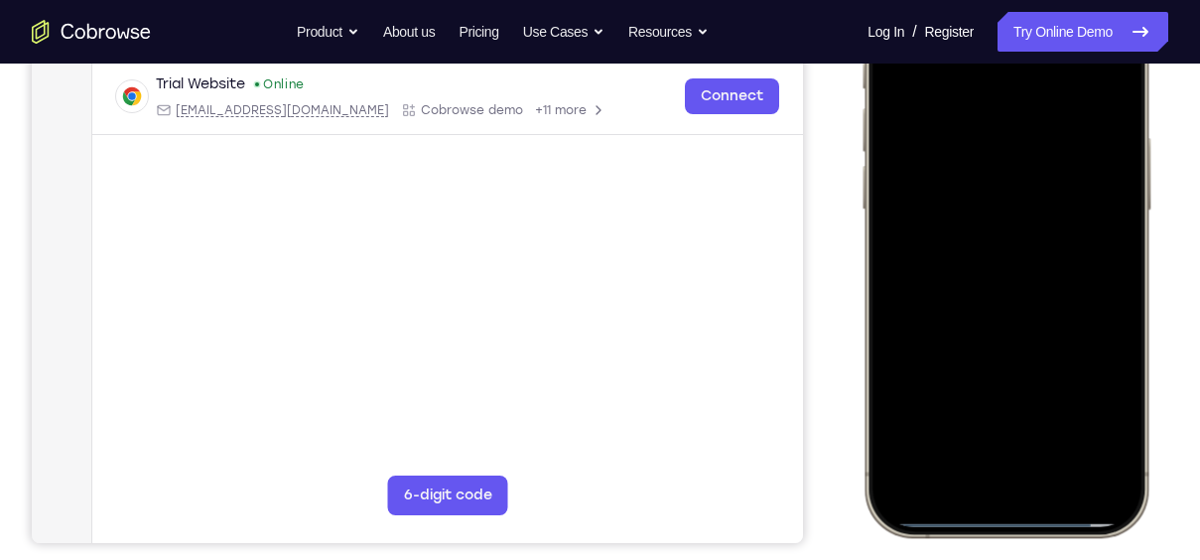
click at [898, 391] on div at bounding box center [1005, 242] width 261 height 567
click at [986, 391] on div at bounding box center [1005, 242] width 261 height 567
click at [974, 157] on div at bounding box center [1005, 242] width 261 height 567
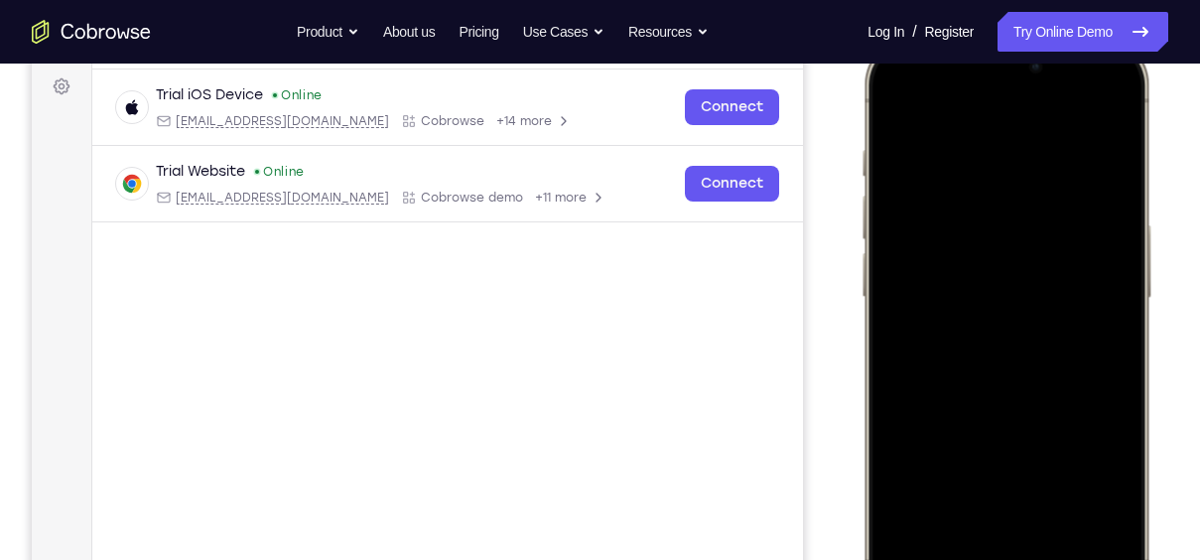
scroll to position [292, 0]
click at [1107, 113] on div at bounding box center [1005, 331] width 261 height 567
click at [1042, 246] on div at bounding box center [1005, 331] width 261 height 567
click at [1093, 386] on div at bounding box center [1005, 331] width 261 height 567
click at [1095, 374] on div at bounding box center [1005, 331] width 261 height 567
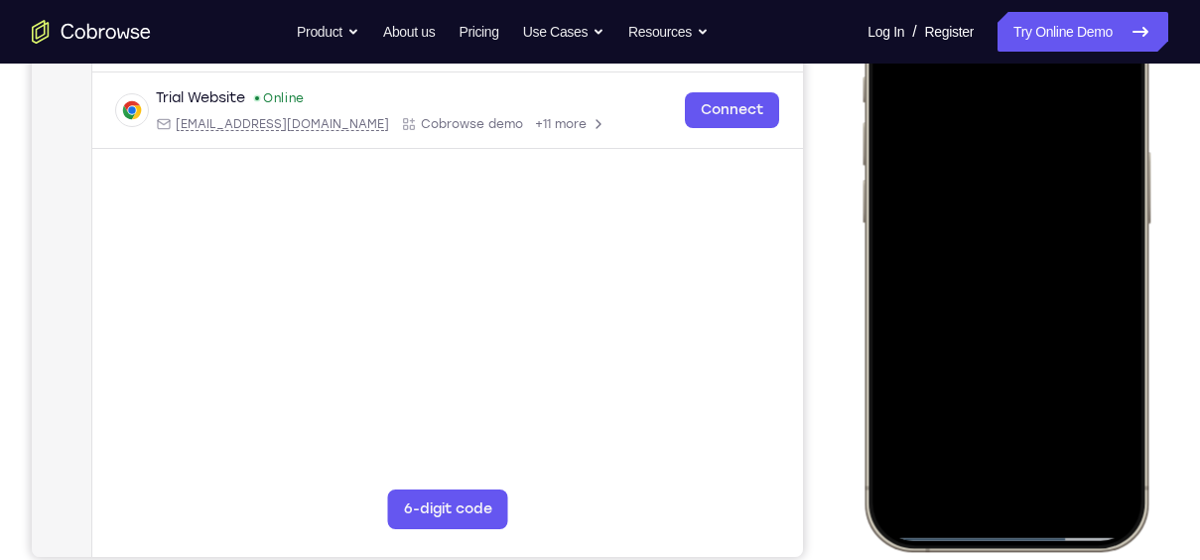
scroll to position [369, 0]
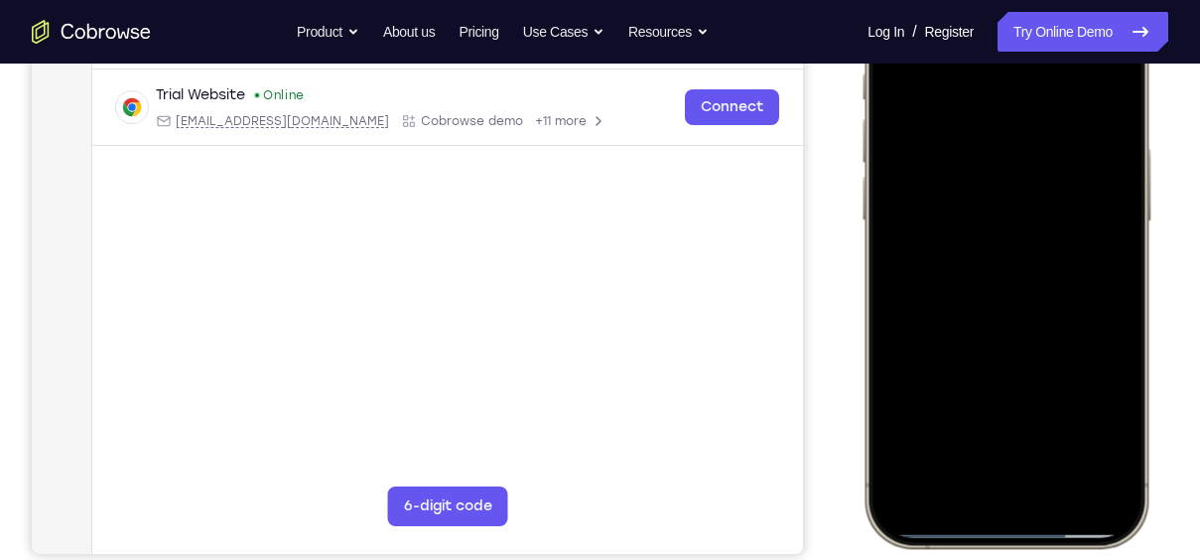
click at [947, 391] on div at bounding box center [1005, 253] width 261 height 567
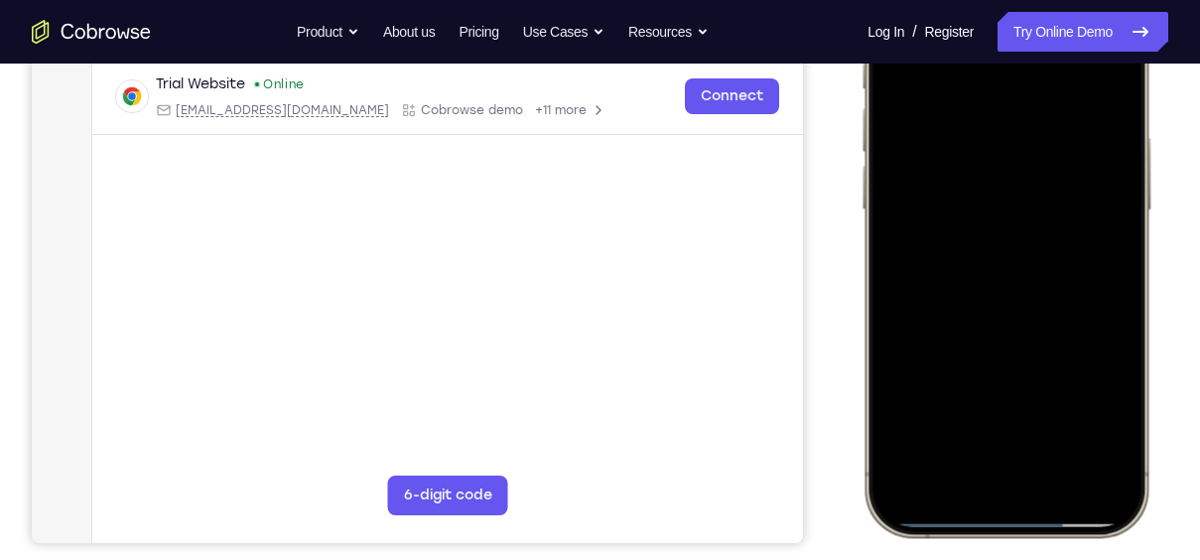
scroll to position [386, 0]
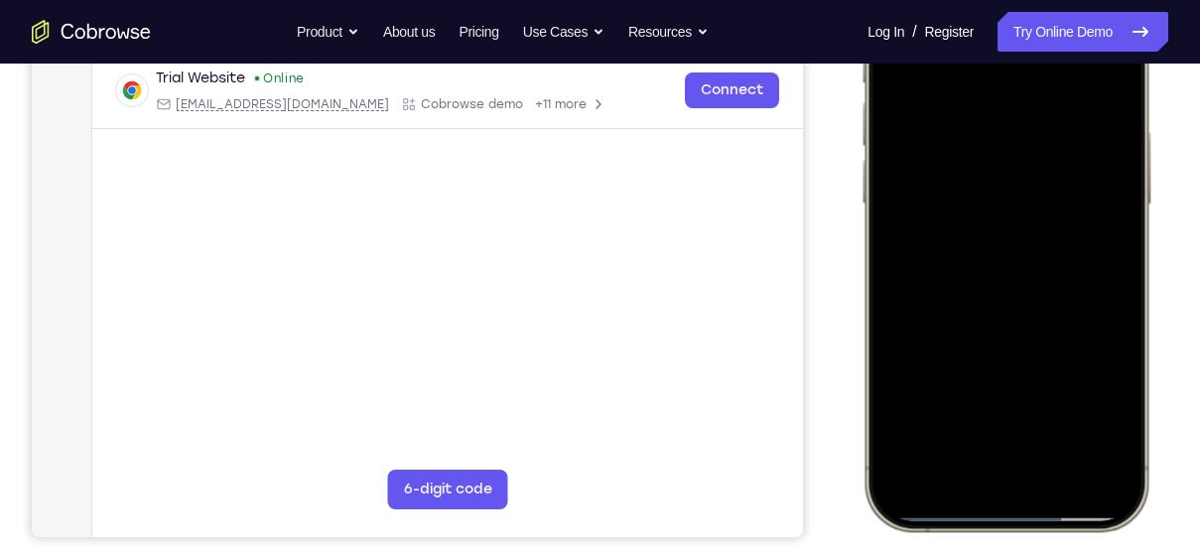
click at [940, 391] on div at bounding box center [1005, 236] width 261 height 567
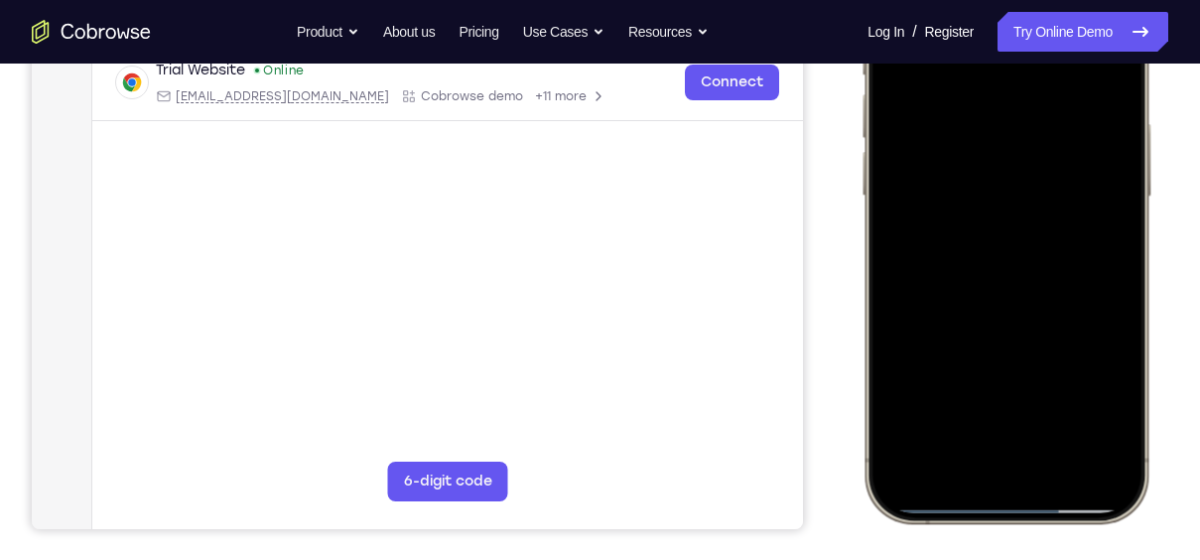
scroll to position [404, 0]
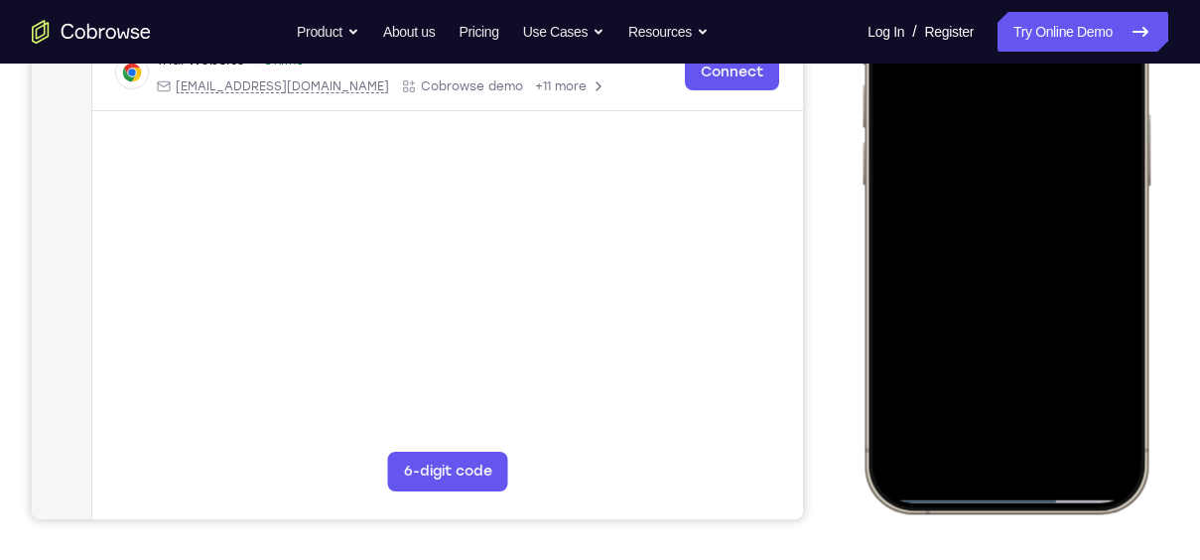
click at [1050, 206] on div at bounding box center [1005, 218] width 261 height 567
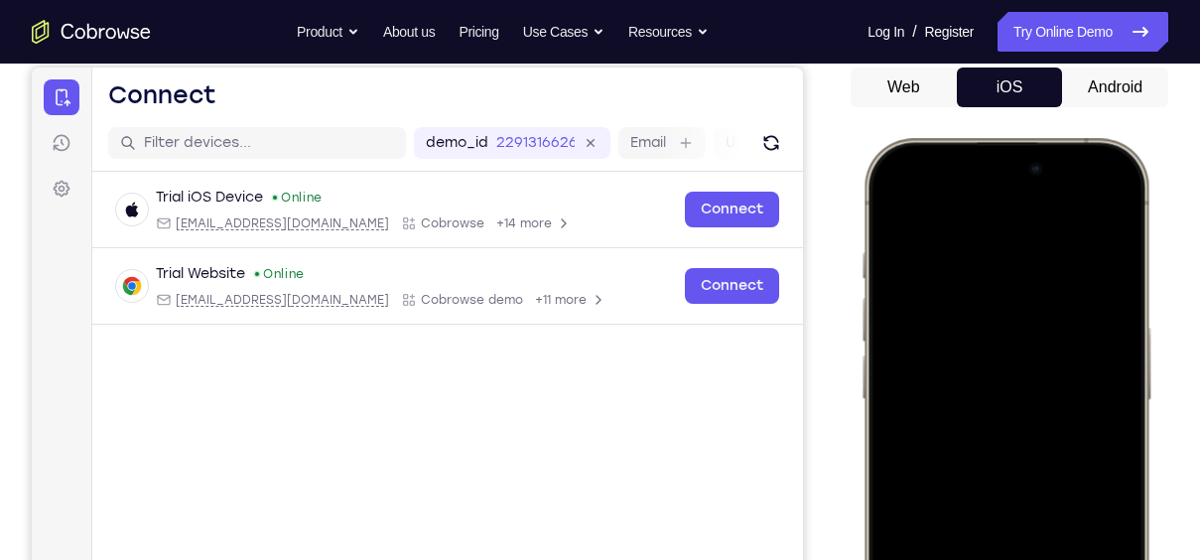
scroll to position [160, 0]
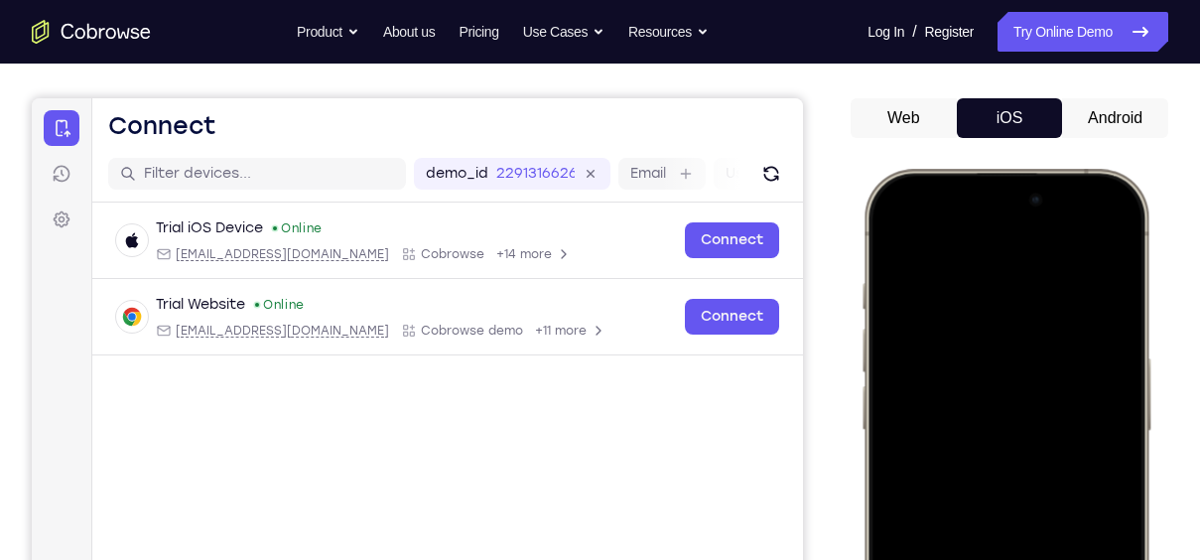
click at [1125, 114] on button "Android" at bounding box center [1115, 118] width 106 height 40
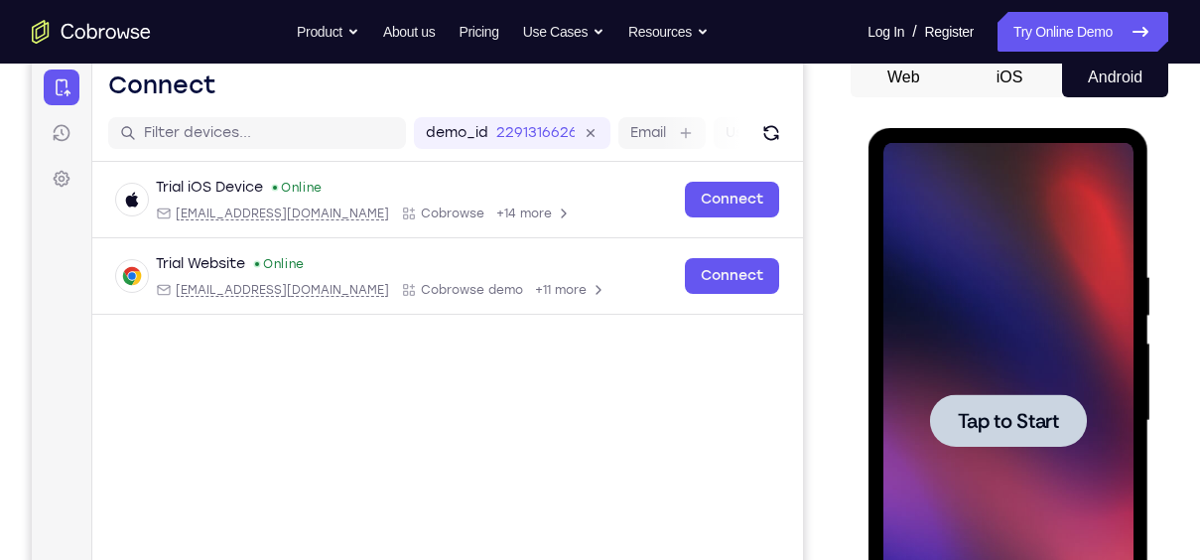
scroll to position [0, 0]
click at [1019, 391] on div at bounding box center [1007, 420] width 157 height 53
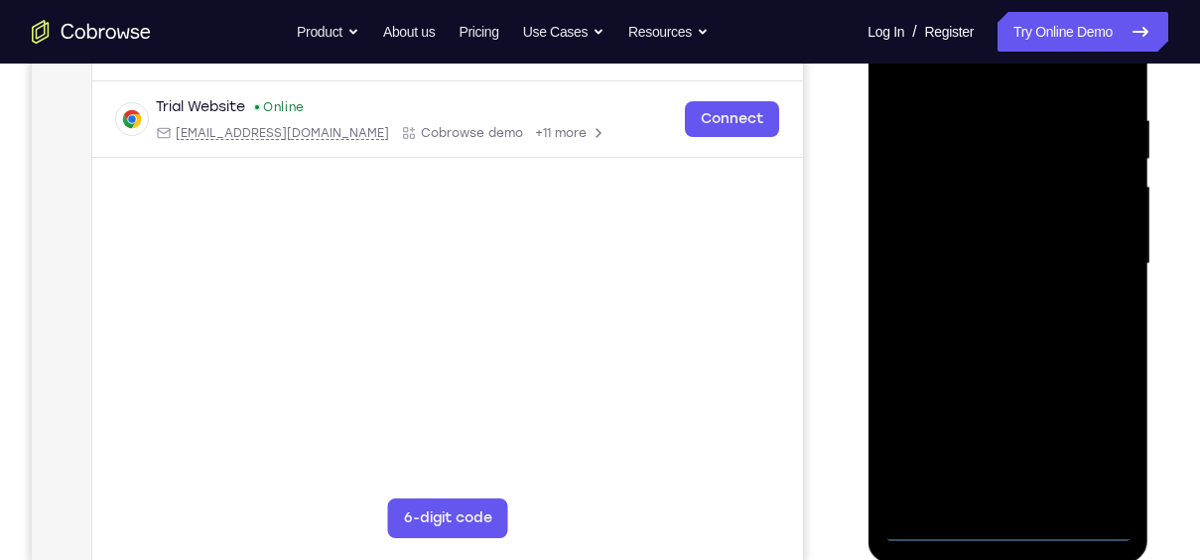
scroll to position [356, 0]
click at [1174, 358] on div "Your Support Agent Your Customer Web iOS Android Next Steps We’d be happy to gi…" at bounding box center [600, 361] width 1200 height 1309
click at [1013, 391] on div at bounding box center [1007, 265] width 250 height 556
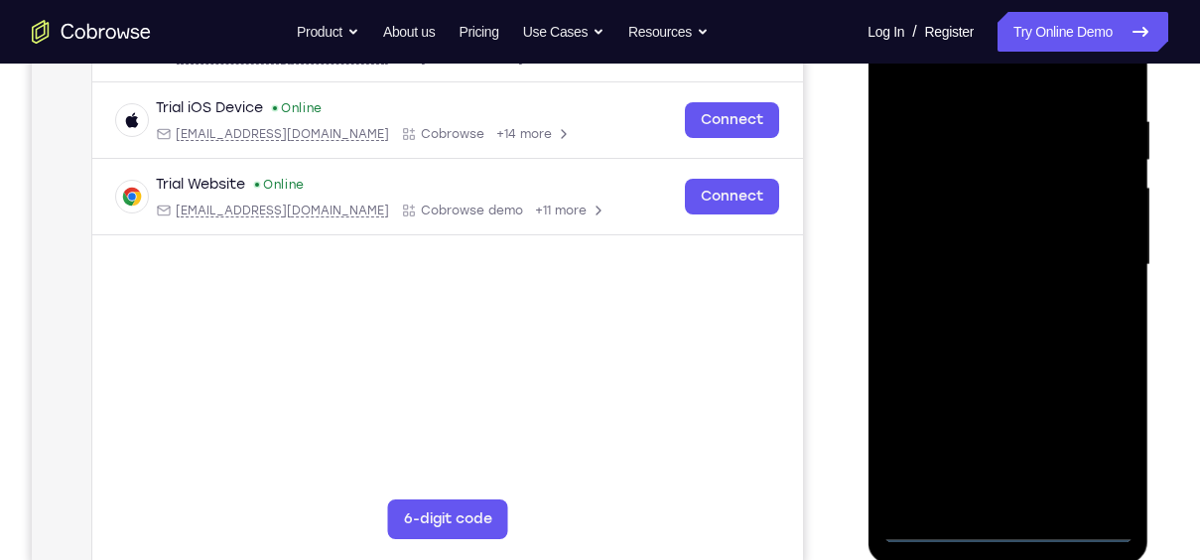
click at [927, 229] on div at bounding box center [1007, 265] width 250 height 556
click at [1022, 327] on div at bounding box center [1007, 265] width 250 height 556
click at [1031, 391] on div at bounding box center [1007, 265] width 250 height 556
click at [1044, 188] on div at bounding box center [1007, 265] width 250 height 556
click at [1014, 133] on div at bounding box center [1007, 265] width 250 height 556
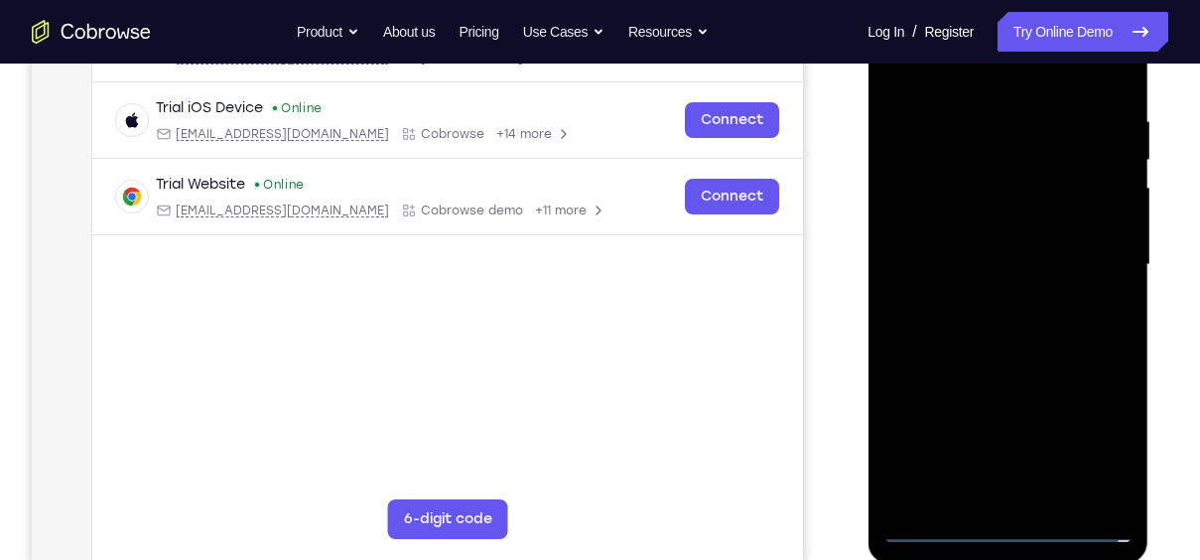
click at [1041, 199] on div at bounding box center [1007, 265] width 250 height 556
click at [1100, 309] on div at bounding box center [1007, 265] width 250 height 556
click at [1090, 311] on div at bounding box center [1007, 265] width 250 height 556
click at [1089, 391] on div at bounding box center [1007, 265] width 250 height 556
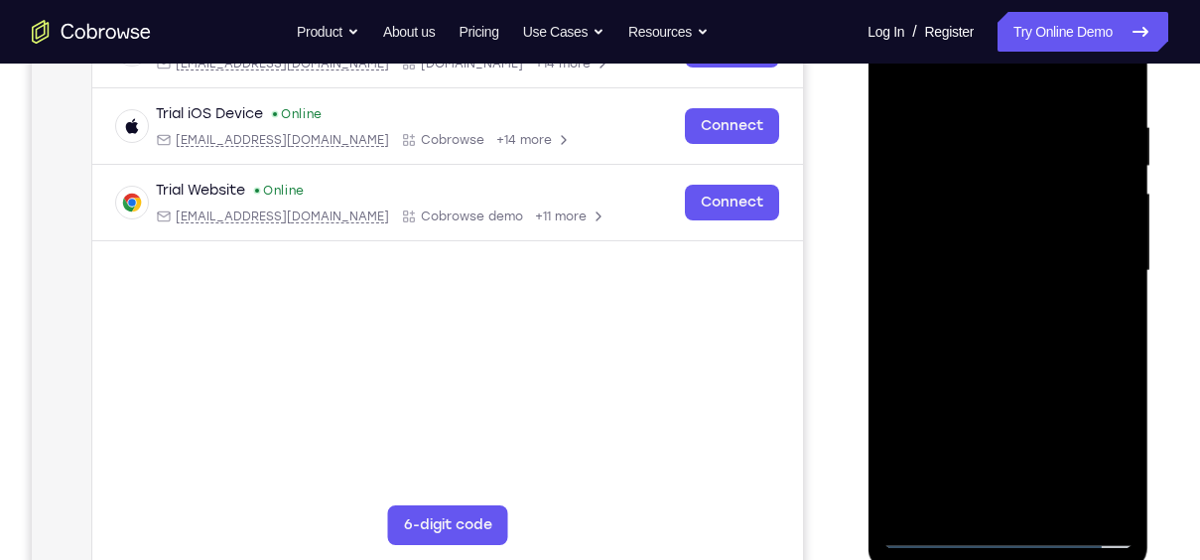
scroll to position [352, 0]
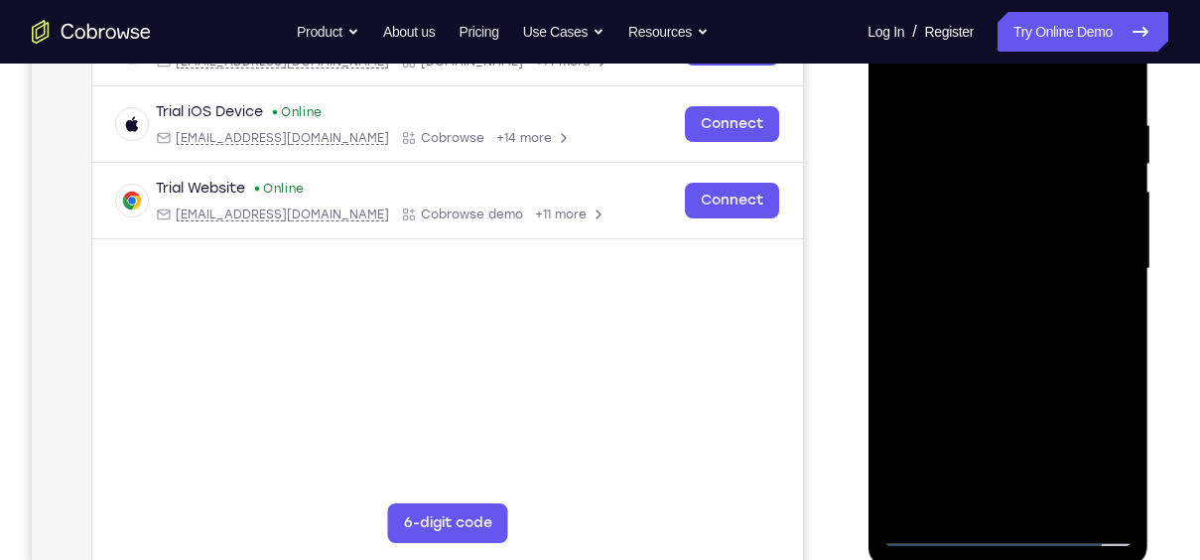
click at [1085, 391] on div at bounding box center [1007, 269] width 250 height 556
click at [1026, 391] on div at bounding box center [1007, 269] width 250 height 556
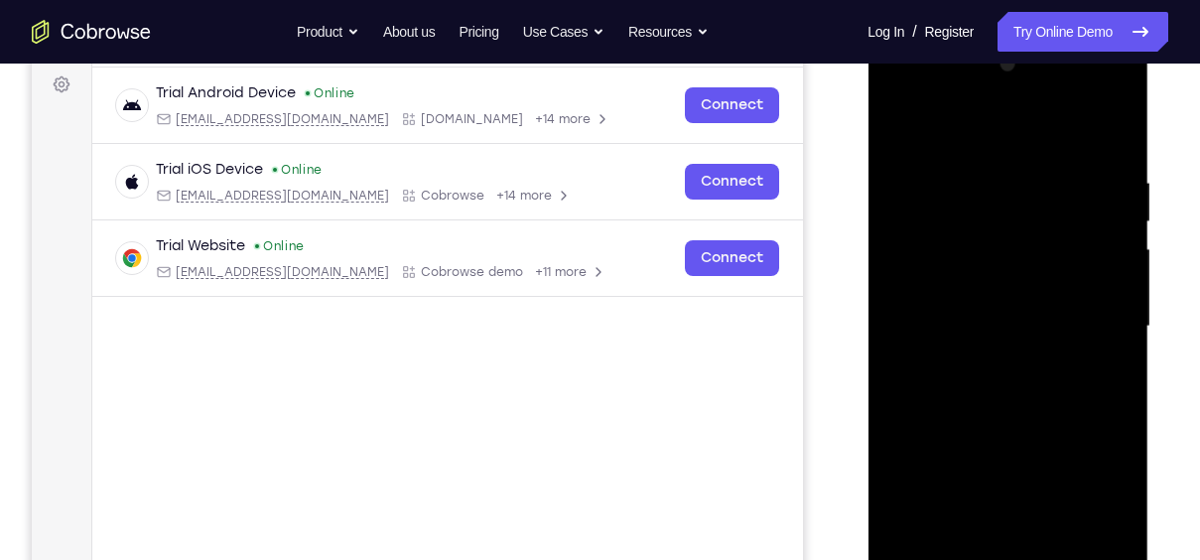
scroll to position [313, 0]
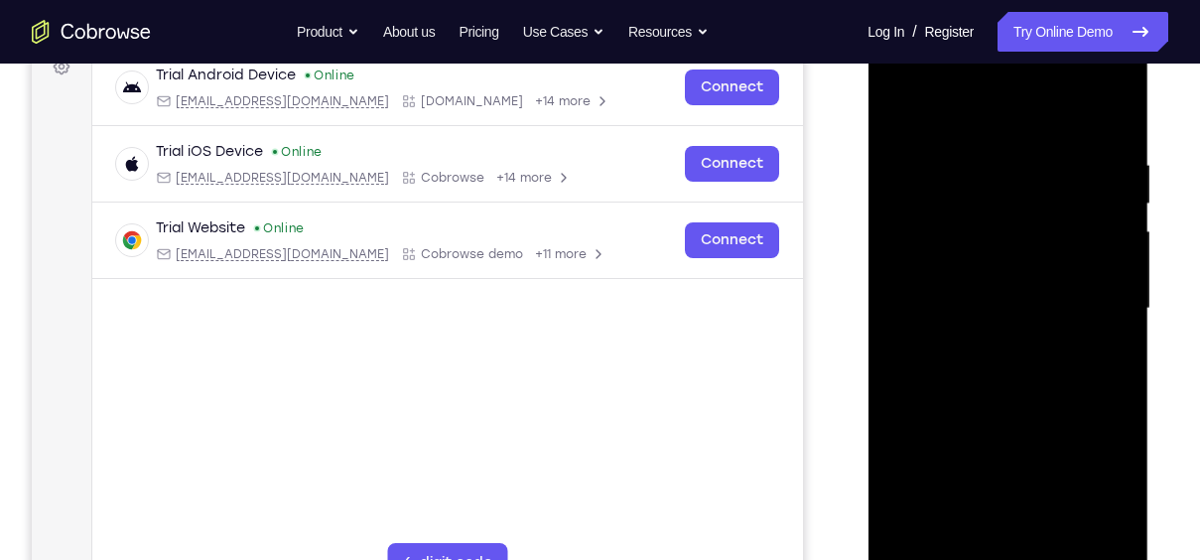
click at [1102, 295] on div at bounding box center [1007, 309] width 250 height 556
click at [1040, 189] on div at bounding box center [1007, 309] width 250 height 556
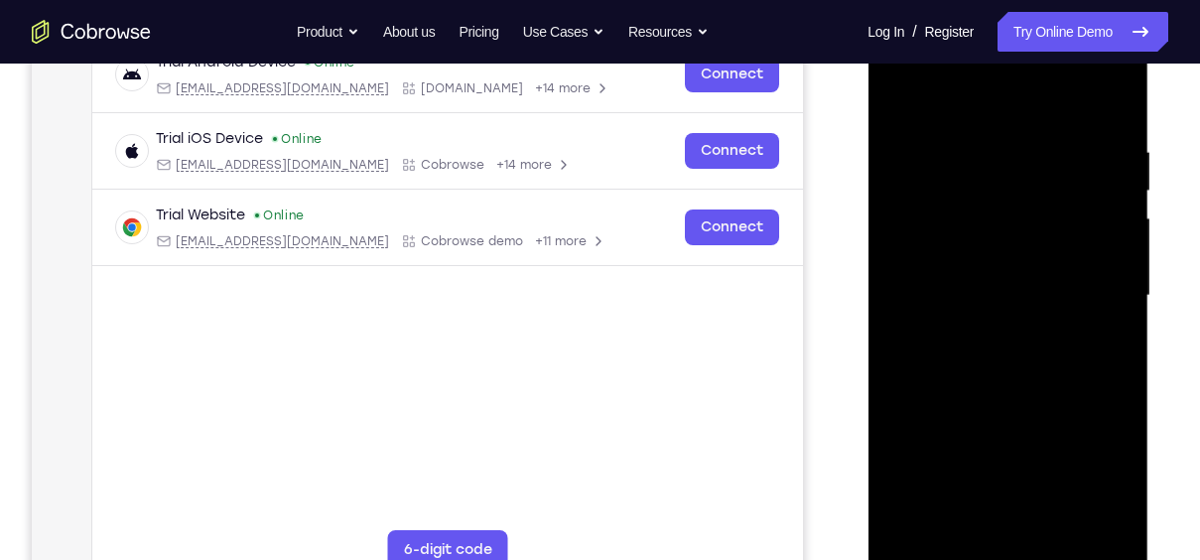
scroll to position [346, 0]
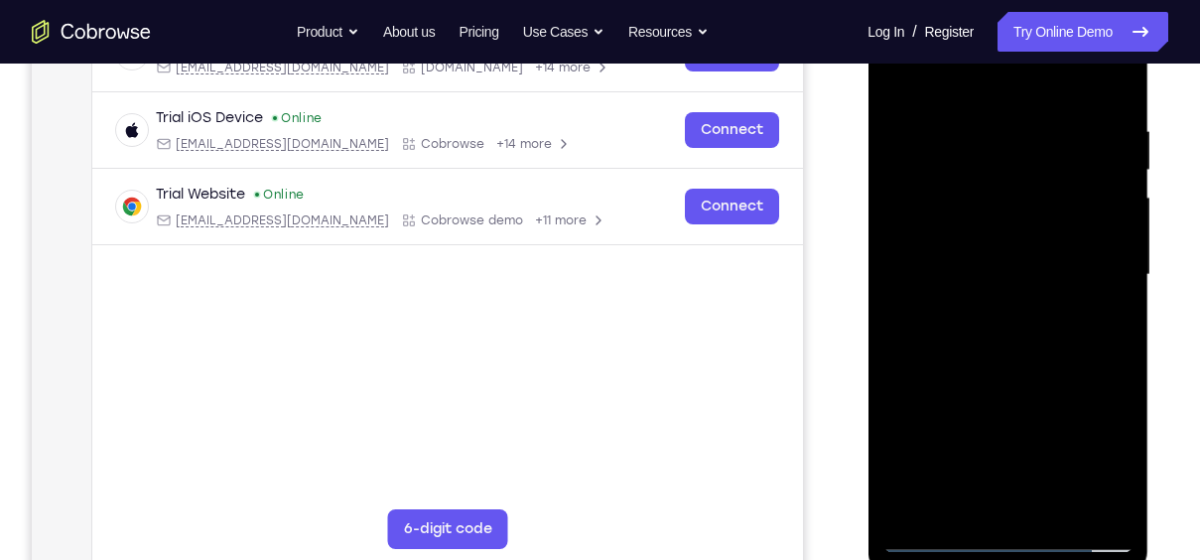
click at [1069, 285] on div at bounding box center [1007, 275] width 250 height 556
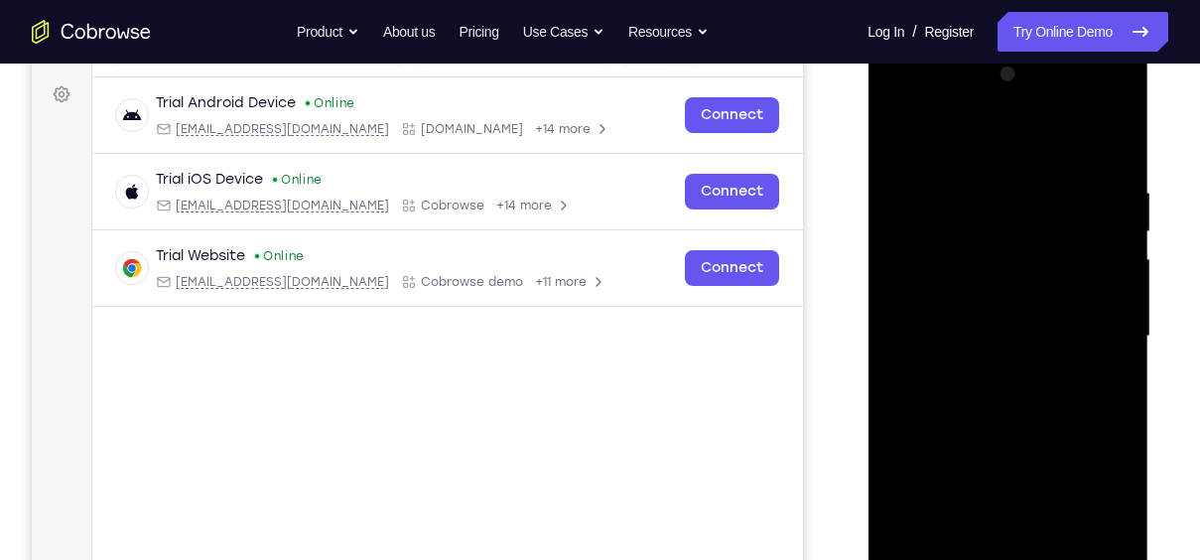
scroll to position [278, 0]
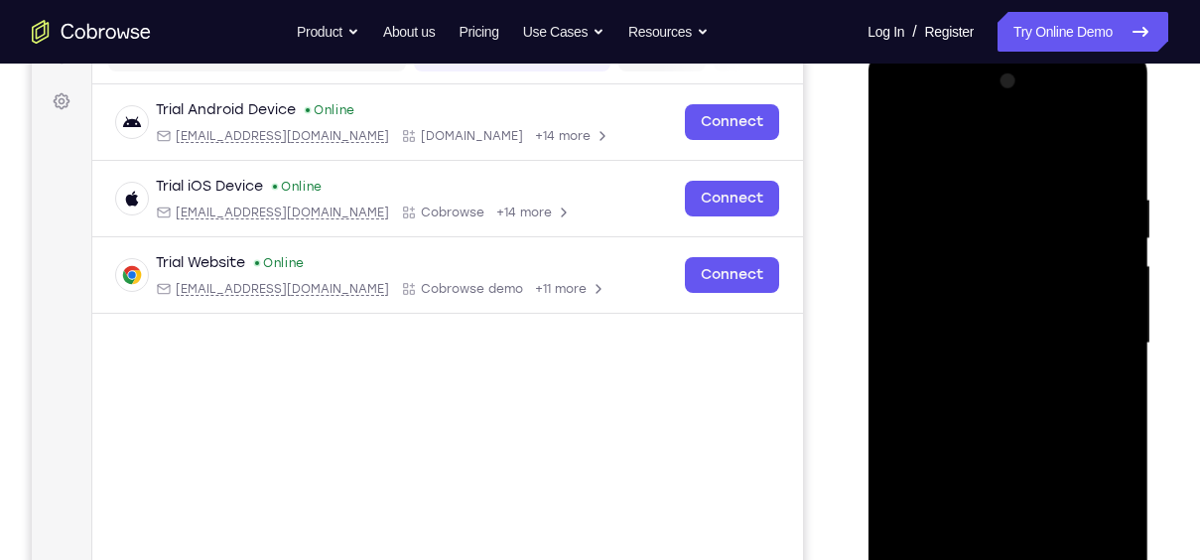
click at [1116, 168] on div at bounding box center [1007, 344] width 250 height 556
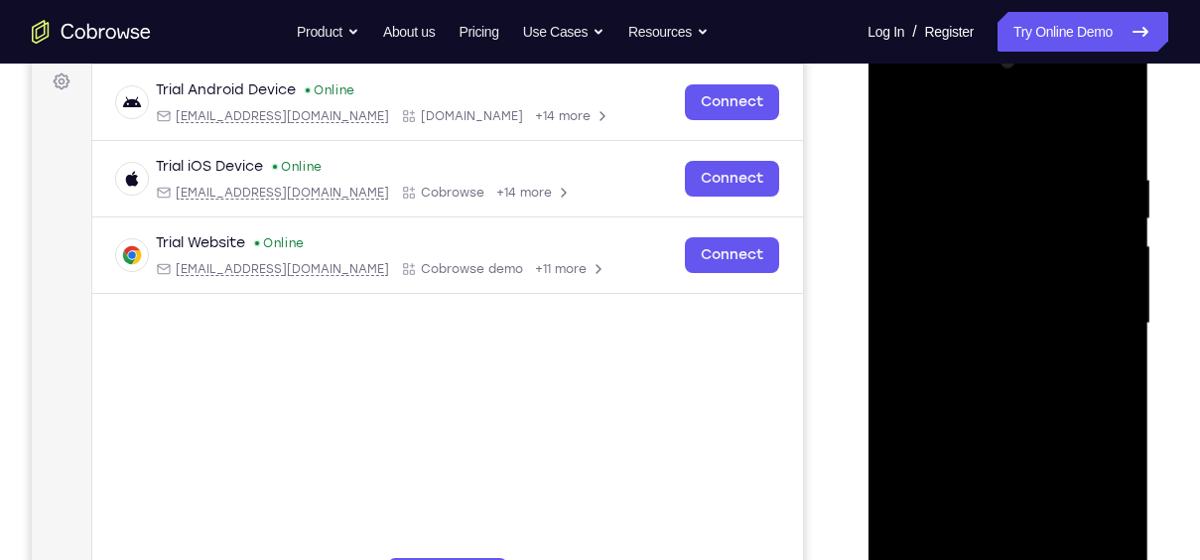
scroll to position [282, 0]
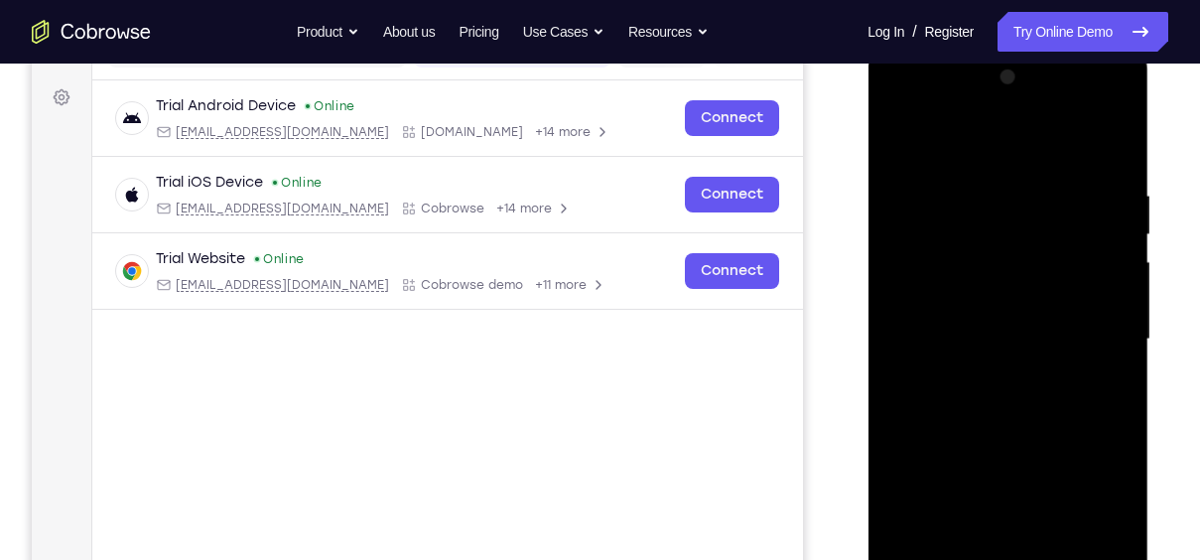
click at [1010, 381] on div at bounding box center [1007, 340] width 250 height 556
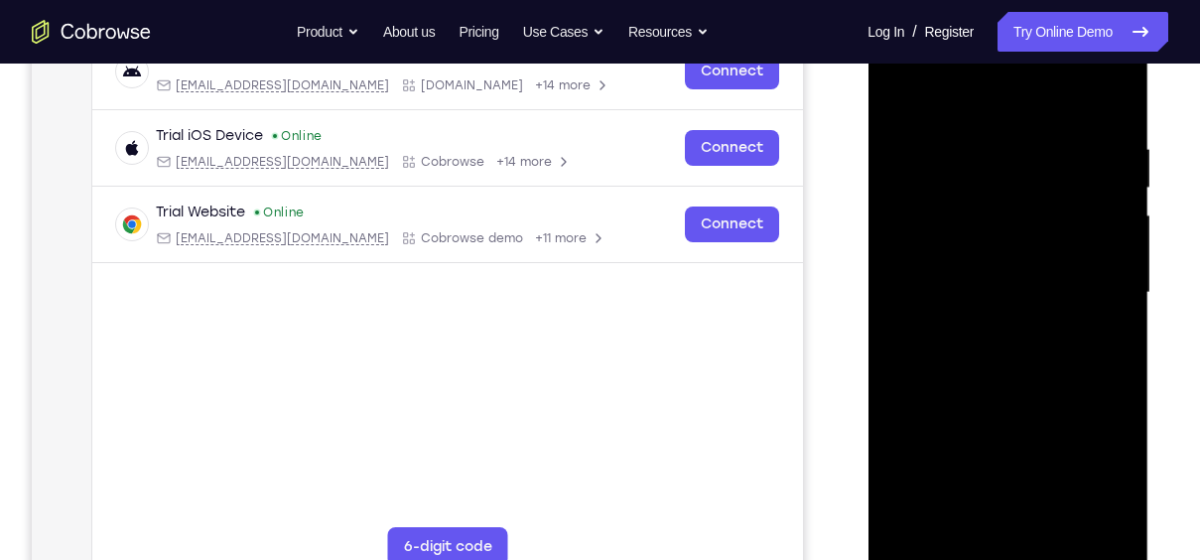
scroll to position [329, 0]
click at [1062, 391] on div at bounding box center [1007, 292] width 250 height 556
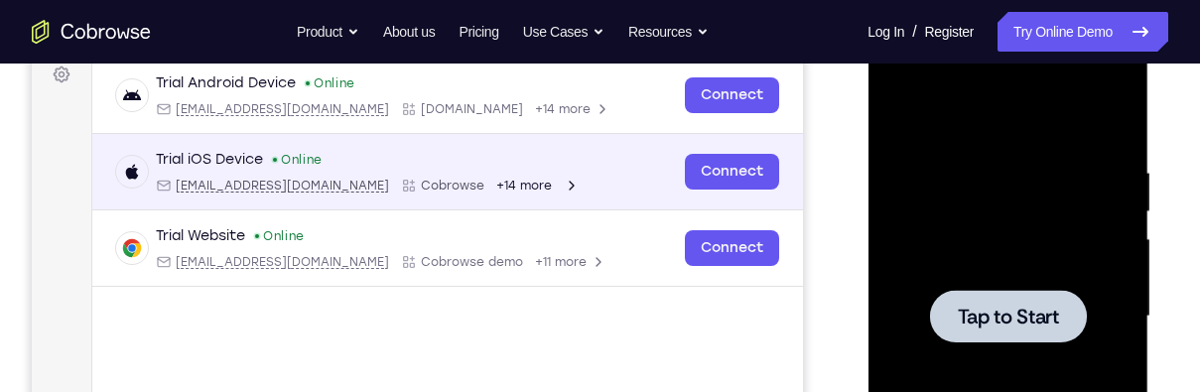
scroll to position [0, 0]
